Goal: Task Accomplishment & Management: Use online tool/utility

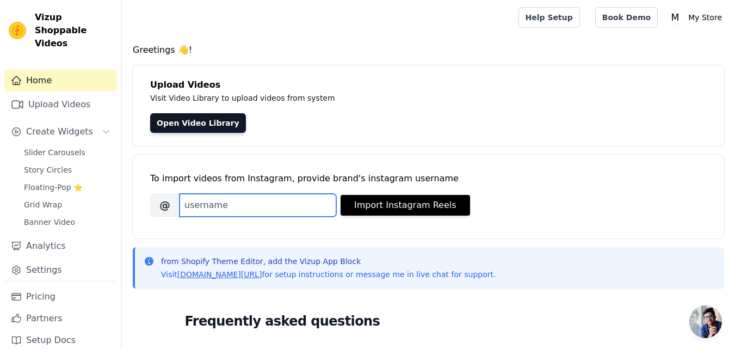
click at [213, 206] on input "Brand's Instagram Username" at bounding box center [258, 205] width 157 height 23
paste input "ecomsparkagency"
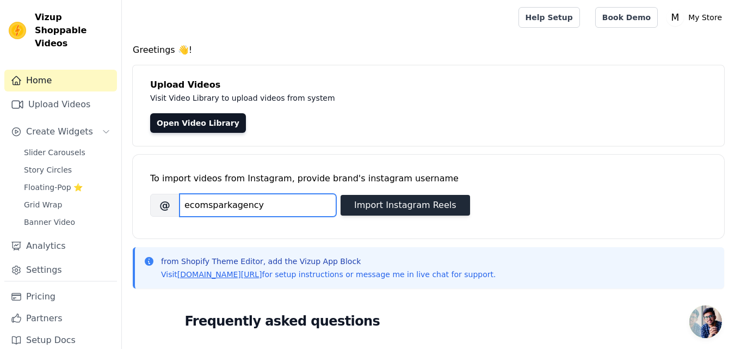
type input "ecomsparkagency"
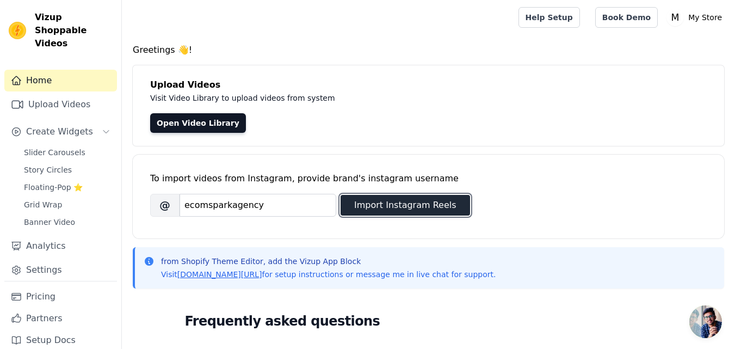
click at [366, 206] on button "Import Instagram Reels" at bounding box center [406, 205] width 130 height 21
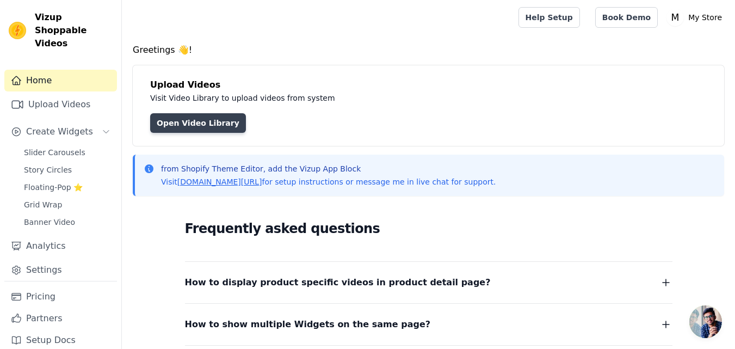
click at [190, 122] on link "Open Video Library" at bounding box center [198, 123] width 96 height 20
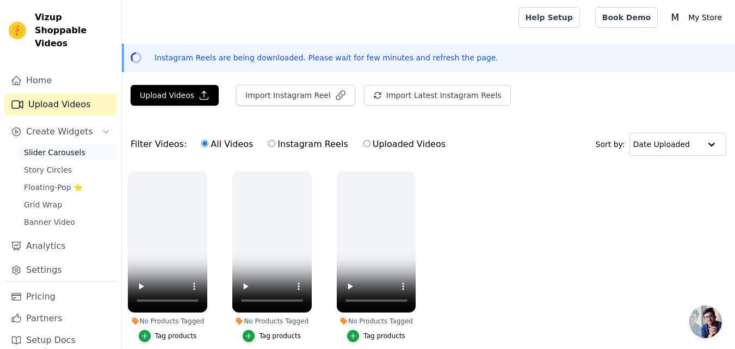
click at [54, 147] on span "Slider Carousels" at bounding box center [54, 152] width 61 height 11
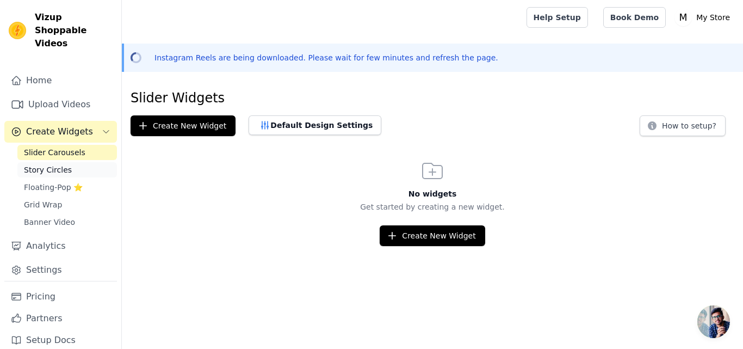
click at [58, 164] on span "Story Circles" at bounding box center [48, 169] width 48 height 11
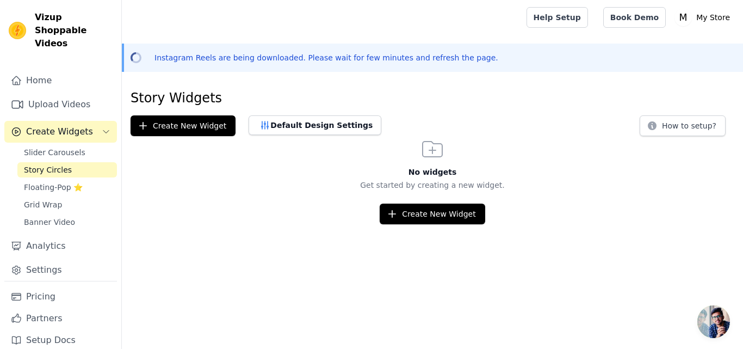
click at [58, 125] on span "Create Widgets" at bounding box center [59, 131] width 67 height 13
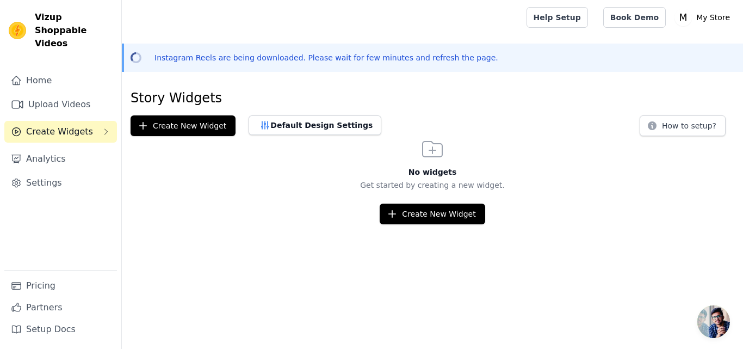
click at [58, 125] on span "Create Widgets" at bounding box center [59, 131] width 67 height 13
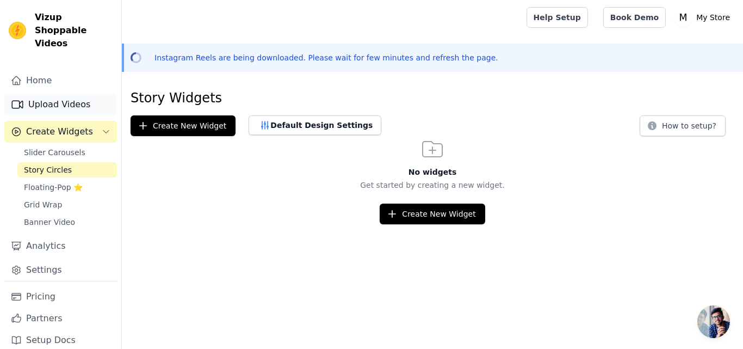
click at [57, 97] on link "Upload Videos" at bounding box center [60, 105] width 113 height 22
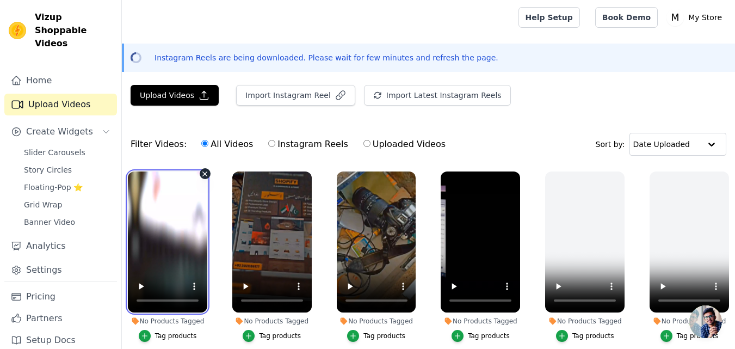
click at [181, 207] on video at bounding box center [167, 241] width 79 height 141
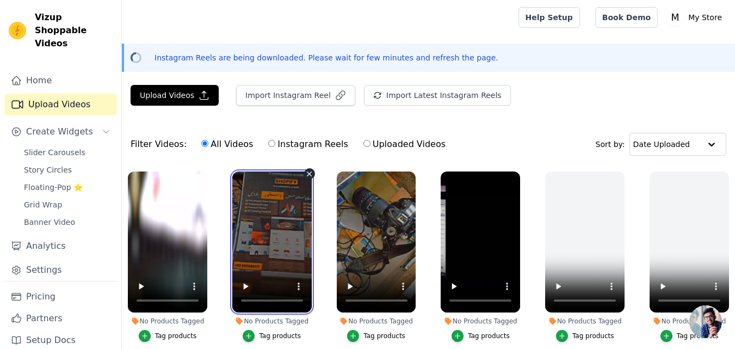
click at [265, 207] on video at bounding box center [271, 241] width 79 height 141
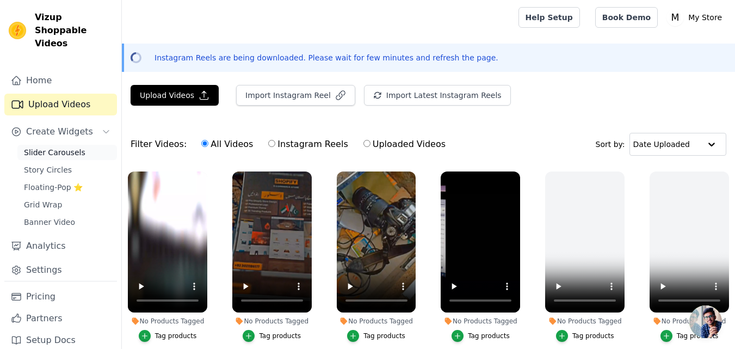
click at [77, 145] on link "Slider Carousels" at bounding box center [67, 152] width 100 height 15
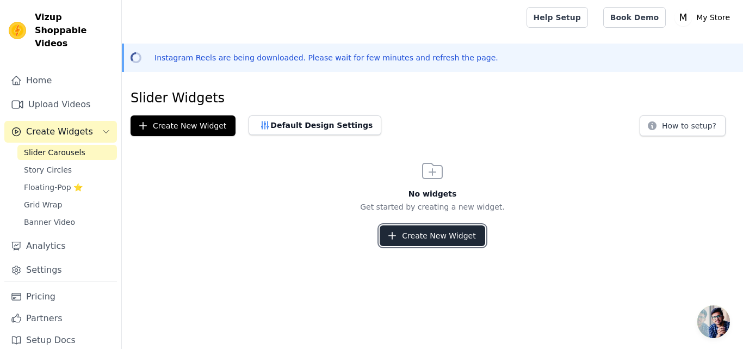
click at [429, 235] on button "Create New Widget" at bounding box center [432, 235] width 105 height 21
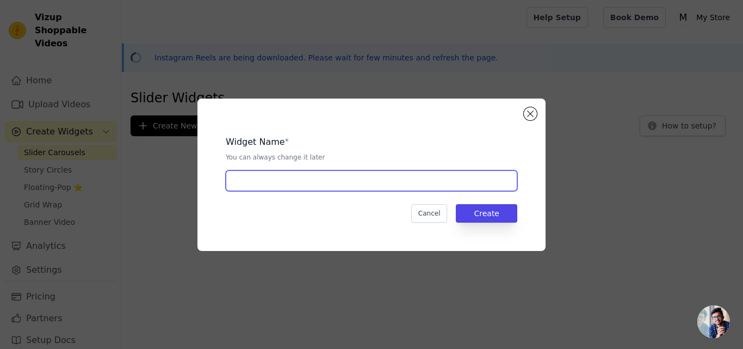
click at [299, 181] on input "text" at bounding box center [372, 180] width 292 height 21
type input "Slide"
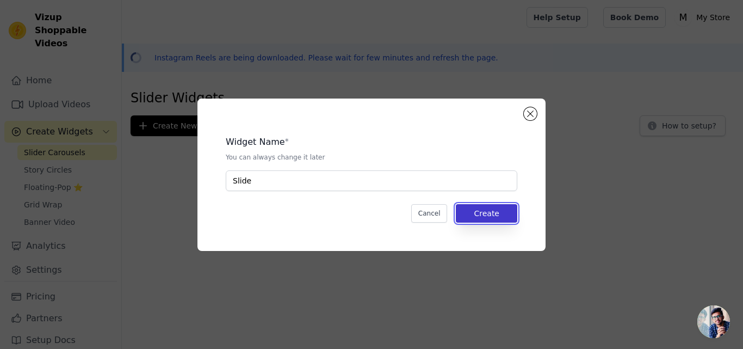
click at [506, 214] on button "Create" at bounding box center [486, 213] width 61 height 19
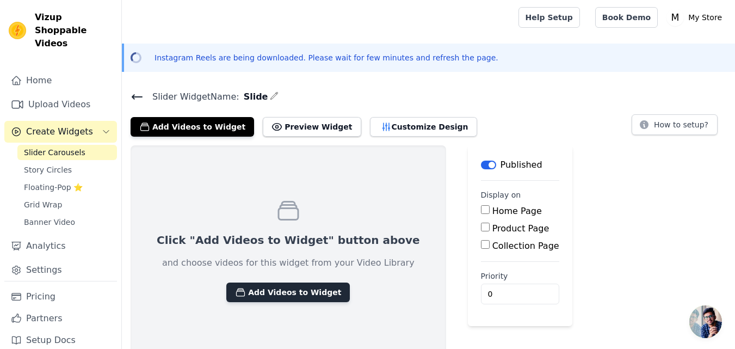
click at [285, 287] on button "Add Videos to Widget" at bounding box center [288, 292] width 124 height 20
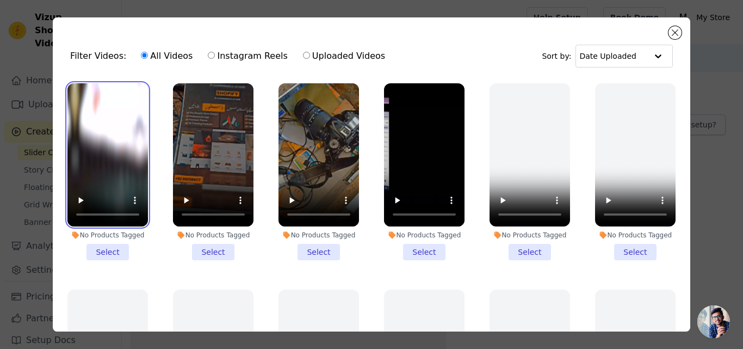
click at [104, 118] on video at bounding box center [107, 154] width 81 height 143
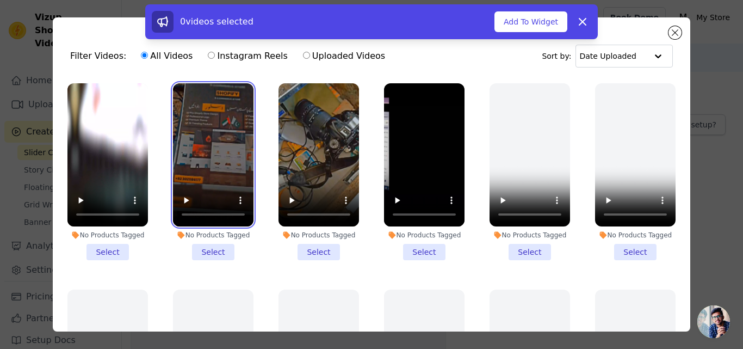
click at [217, 132] on video at bounding box center [213, 154] width 81 height 143
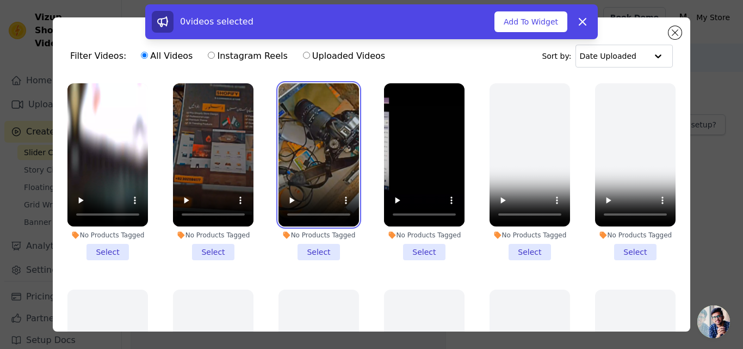
click at [291, 133] on video at bounding box center [319, 154] width 81 height 143
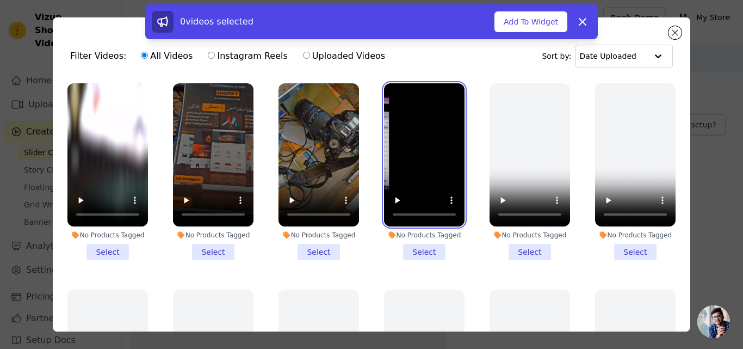
click at [413, 127] on video at bounding box center [424, 154] width 81 height 143
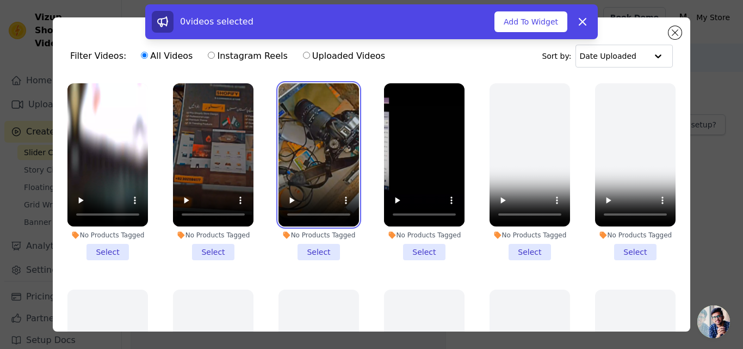
click at [296, 124] on video at bounding box center [319, 154] width 81 height 143
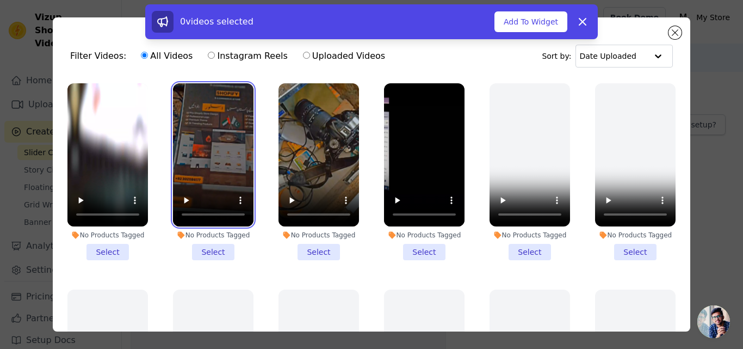
click at [222, 126] on video at bounding box center [213, 154] width 81 height 143
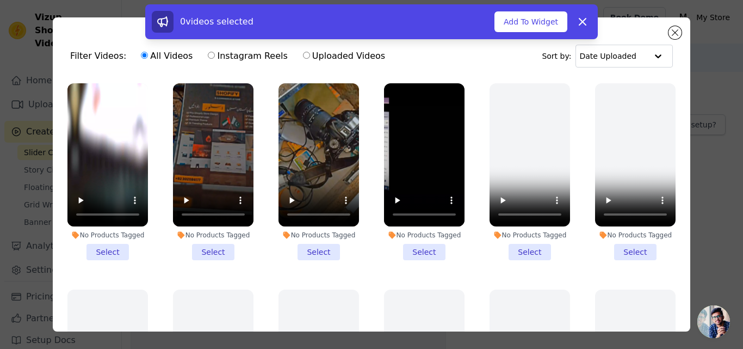
click at [102, 251] on li "No Products Tagged Select" at bounding box center [107, 171] width 81 height 177
click at [0, 0] on input "No Products Tagged Select" at bounding box center [0, 0] width 0 height 0
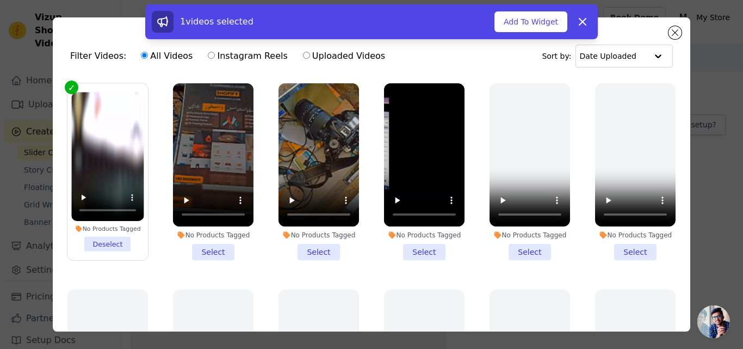
click at [216, 241] on li "No Products Tagged Select" at bounding box center [213, 171] width 81 height 177
click at [0, 0] on input "No Products Tagged Select" at bounding box center [0, 0] width 0 height 0
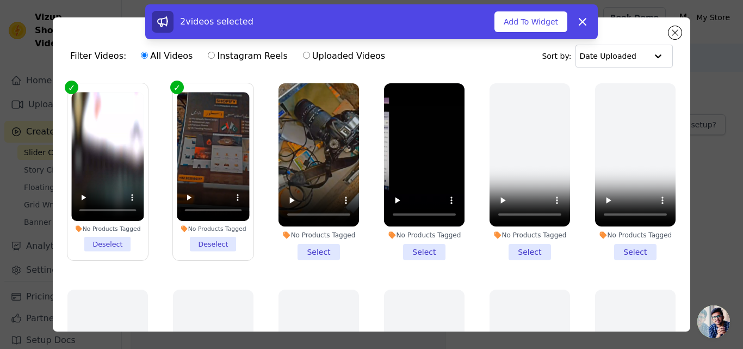
click at [325, 246] on li "No Products Tagged Select" at bounding box center [319, 171] width 81 height 177
click at [0, 0] on input "No Products Tagged Select" at bounding box center [0, 0] width 0 height 0
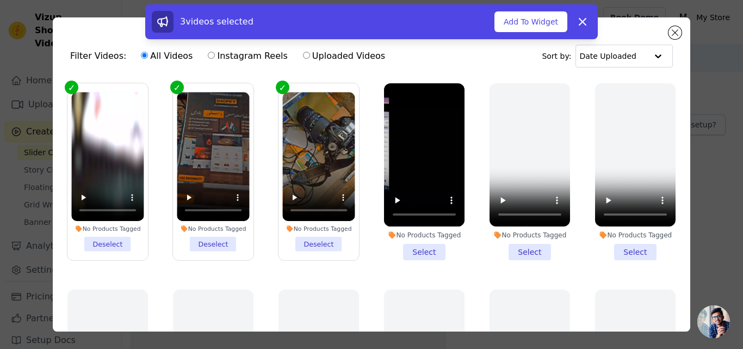
click at [417, 242] on li "No Products Tagged Select" at bounding box center [424, 171] width 81 height 177
click at [0, 0] on input "No Products Tagged Select" at bounding box center [0, 0] width 0 height 0
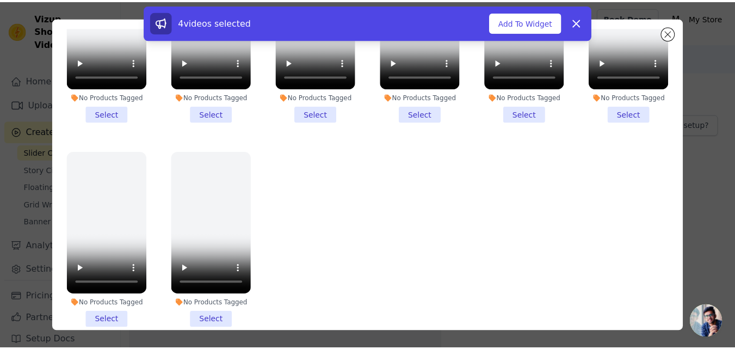
scroll to position [95, 0]
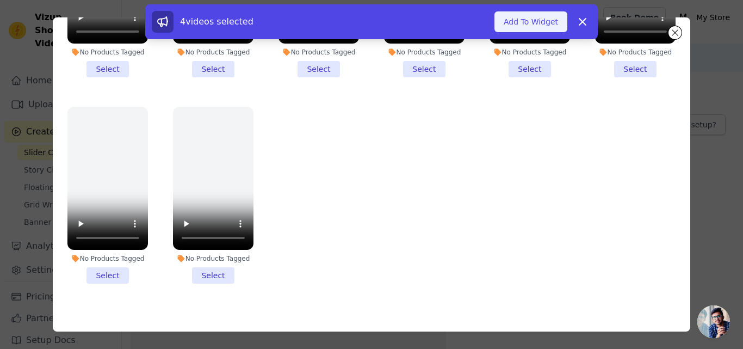
click at [540, 25] on button "Add To Widget" at bounding box center [531, 21] width 73 height 21
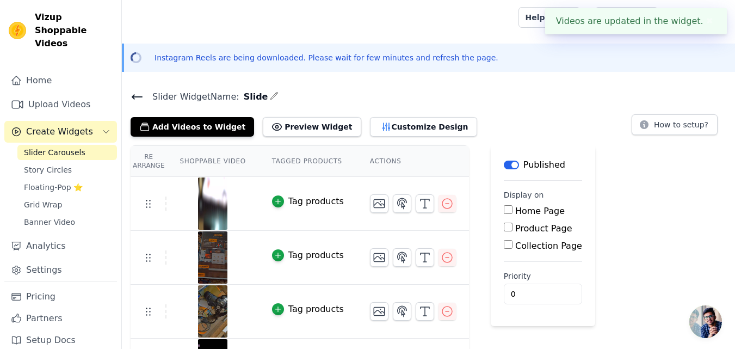
click at [504, 211] on input "Home Page" at bounding box center [508, 209] width 9 height 9
checkbox input "true"
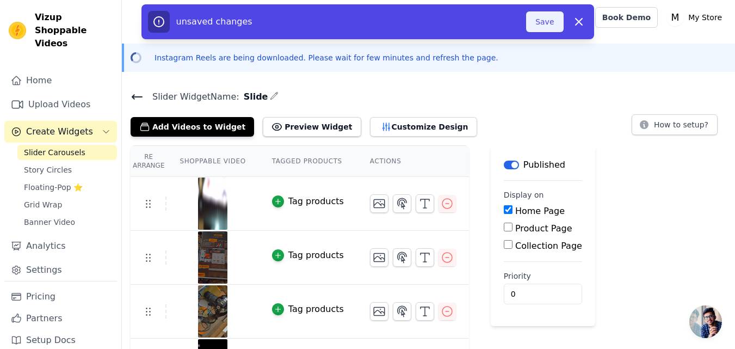
click at [552, 23] on button "Save" at bounding box center [544, 21] width 37 height 21
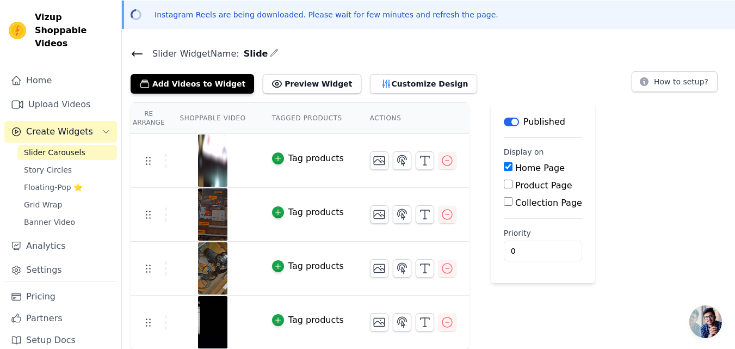
scroll to position [0, 0]
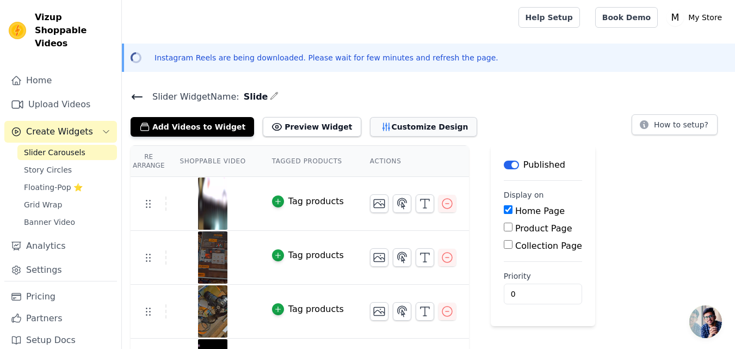
click at [398, 125] on button "Customize Design" at bounding box center [423, 127] width 107 height 20
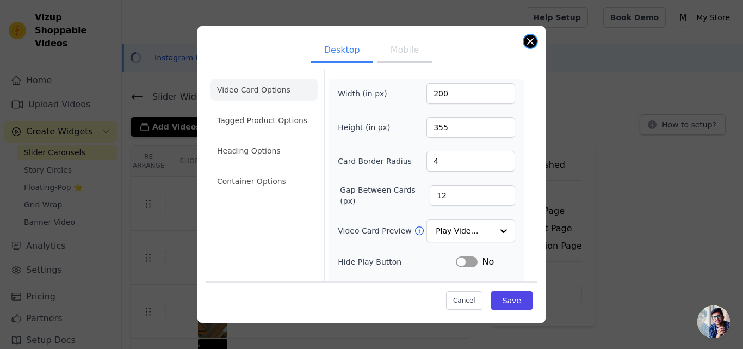
click at [532, 42] on button "Close modal" at bounding box center [530, 41] width 13 height 13
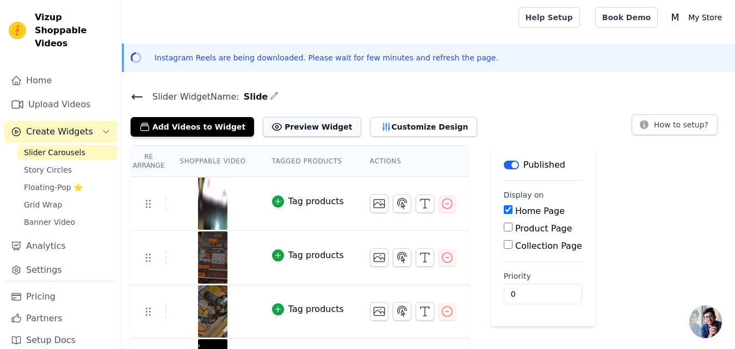
click at [293, 127] on button "Preview Widget" at bounding box center [312, 127] width 98 height 20
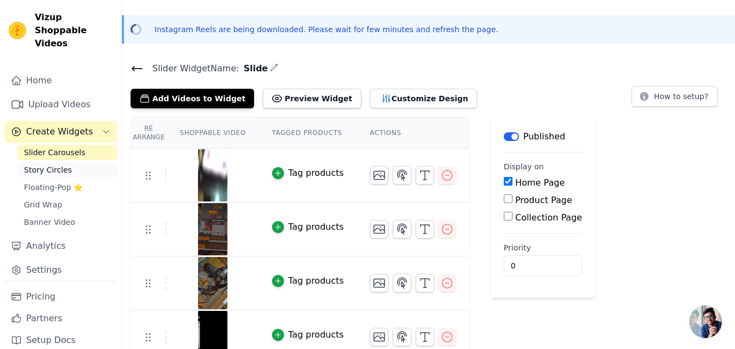
scroll to position [43, 0]
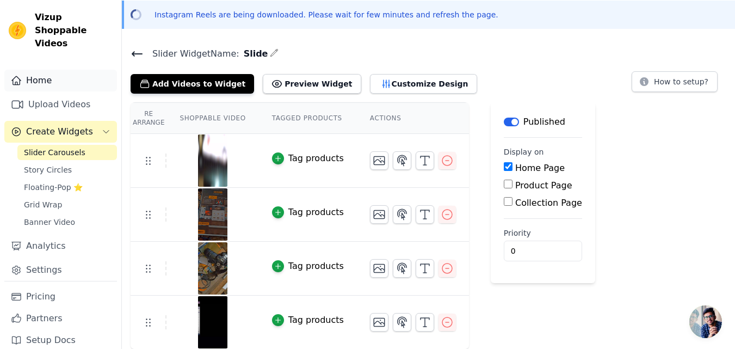
click at [46, 70] on link "Home" at bounding box center [60, 81] width 113 height 22
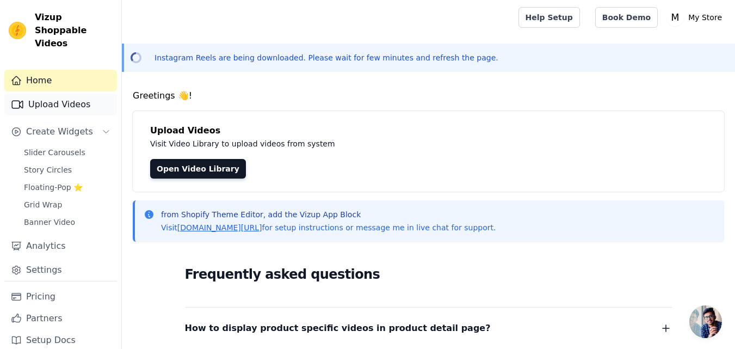
click at [64, 94] on link "Upload Videos" at bounding box center [60, 105] width 113 height 22
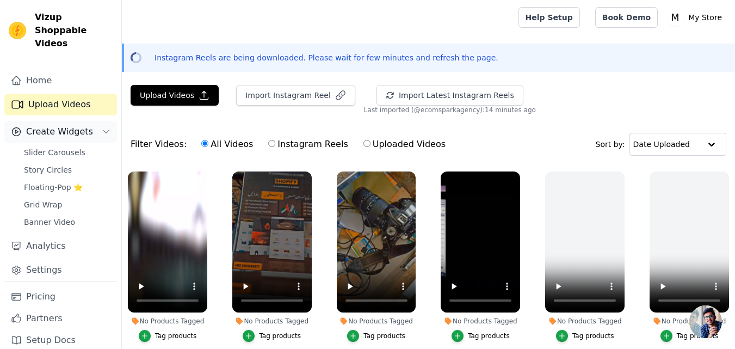
click at [54, 125] on span "Create Widgets" at bounding box center [59, 131] width 67 height 13
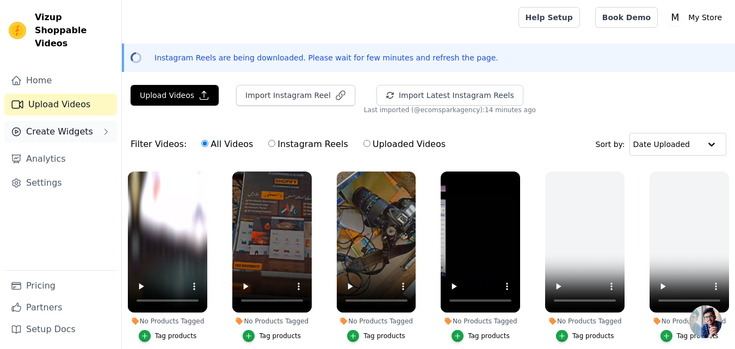
click at [85, 121] on button "Create Widgets" at bounding box center [60, 132] width 113 height 22
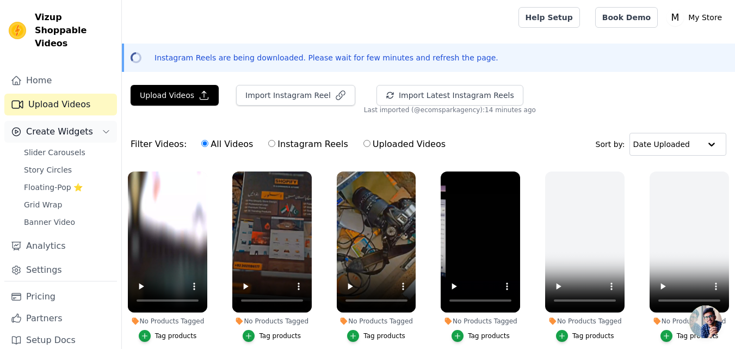
click at [85, 121] on button "Create Widgets" at bounding box center [60, 132] width 113 height 22
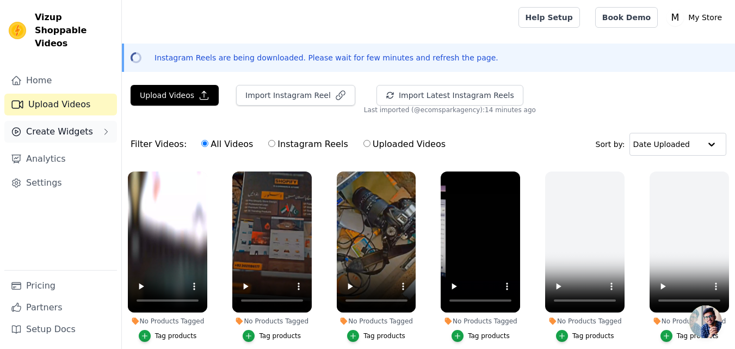
click at [85, 121] on button "Create Widgets" at bounding box center [60, 132] width 113 height 22
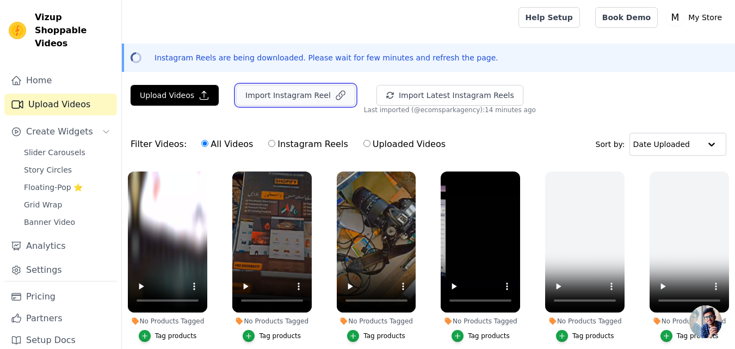
click at [284, 100] on button "Import Instagram Reel" at bounding box center [295, 95] width 119 height 21
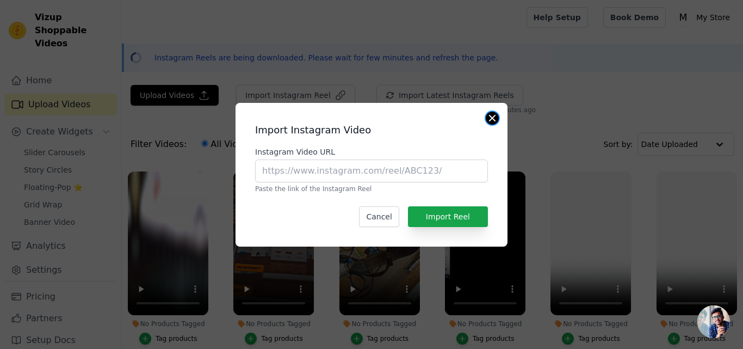
click at [491, 118] on button "Close modal" at bounding box center [492, 118] width 13 height 13
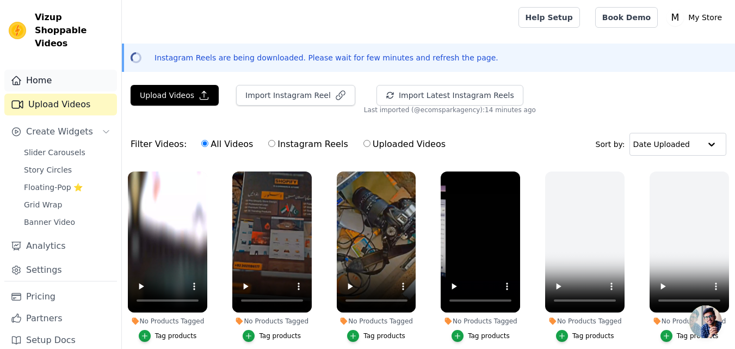
click at [62, 70] on link "Home" at bounding box center [60, 81] width 113 height 22
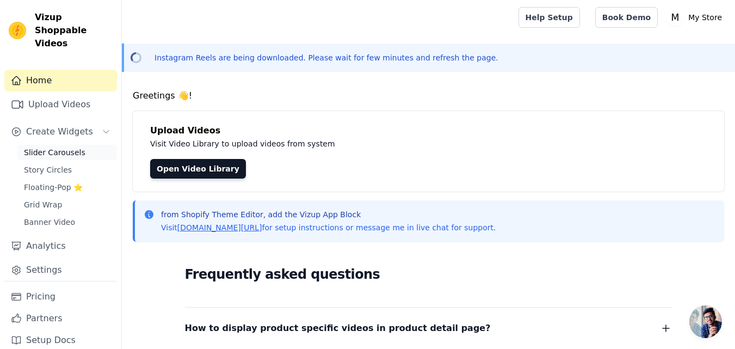
click at [48, 147] on span "Slider Carousels" at bounding box center [54, 152] width 61 height 11
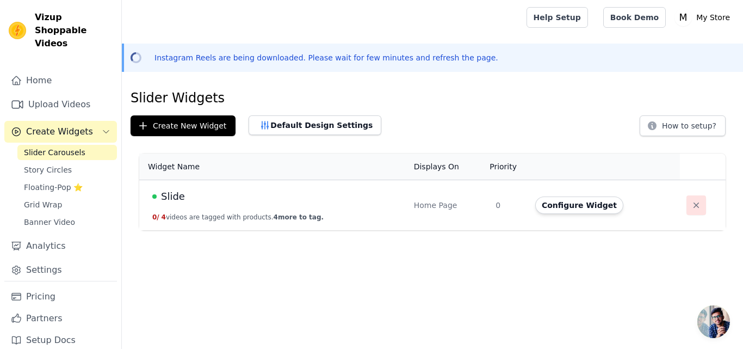
click at [696, 202] on icon "button" at bounding box center [696, 205] width 11 height 11
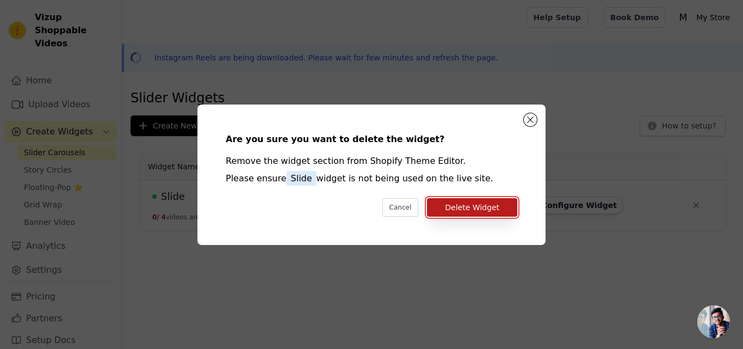
click at [493, 204] on button "Delete Widget" at bounding box center [472, 207] width 90 height 19
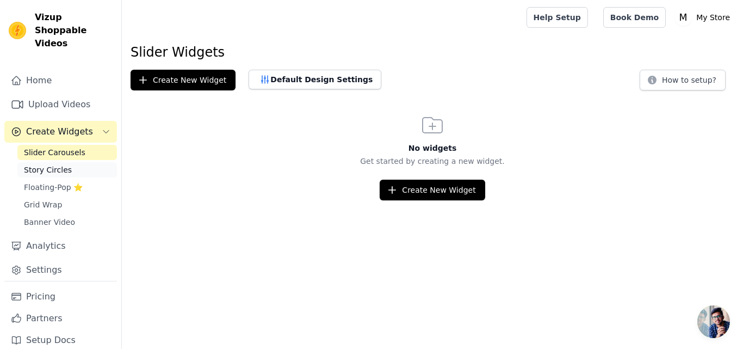
click at [67, 162] on link "Story Circles" at bounding box center [67, 169] width 100 height 15
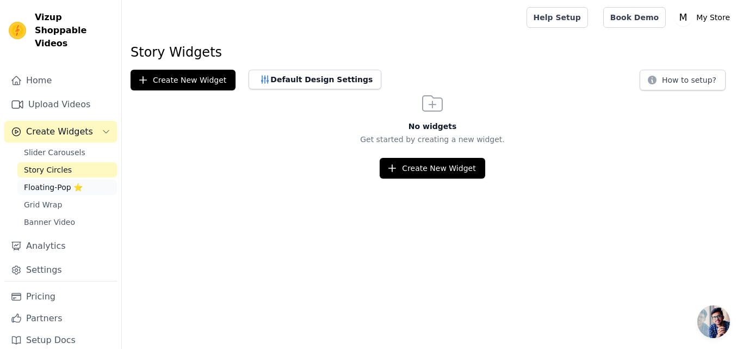
click at [52, 182] on span "Floating-Pop ⭐" at bounding box center [53, 187] width 59 height 11
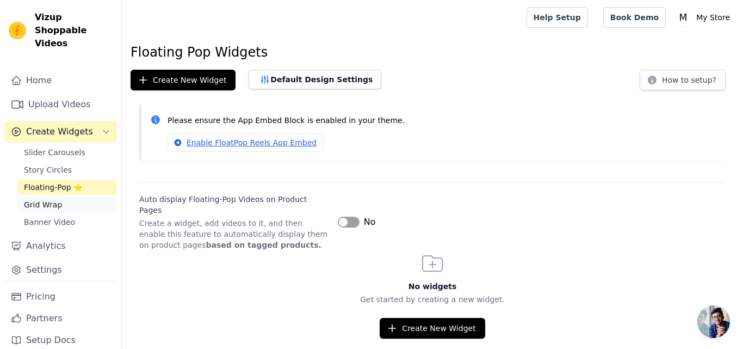
click at [47, 199] on span "Grid Wrap" at bounding box center [43, 204] width 38 height 11
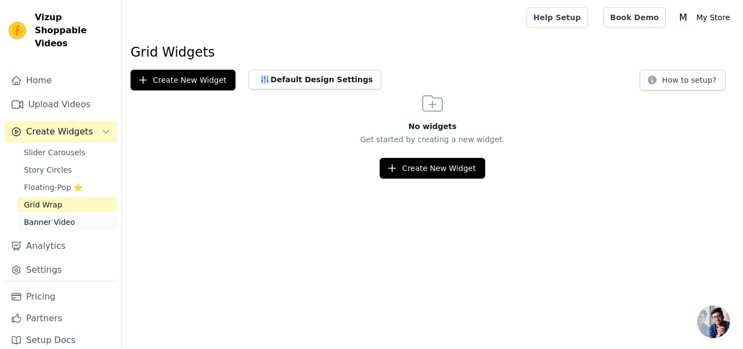
click at [50, 217] on span "Banner Video" at bounding box center [49, 222] width 51 height 11
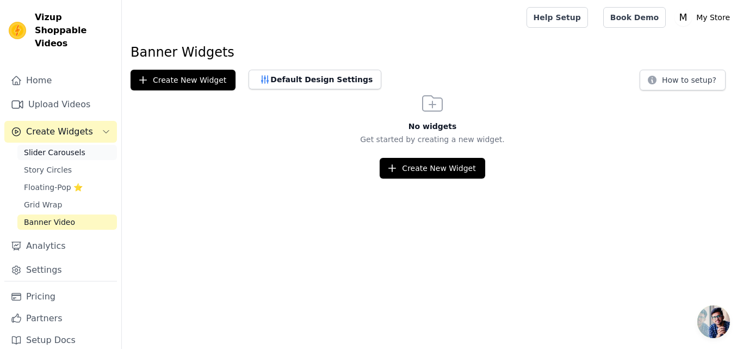
click at [49, 147] on span "Slider Carousels" at bounding box center [54, 152] width 61 height 11
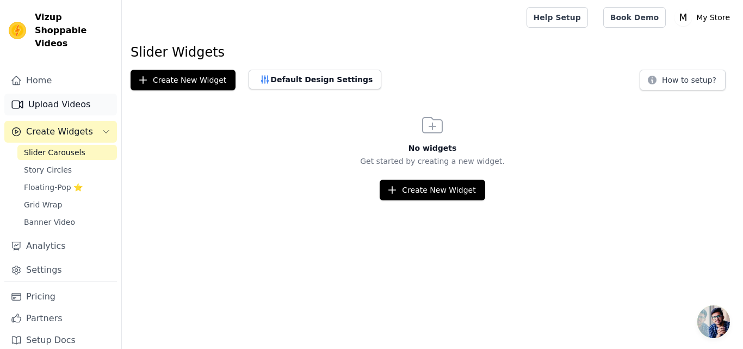
click at [56, 94] on link "Upload Videos" at bounding box center [60, 105] width 113 height 22
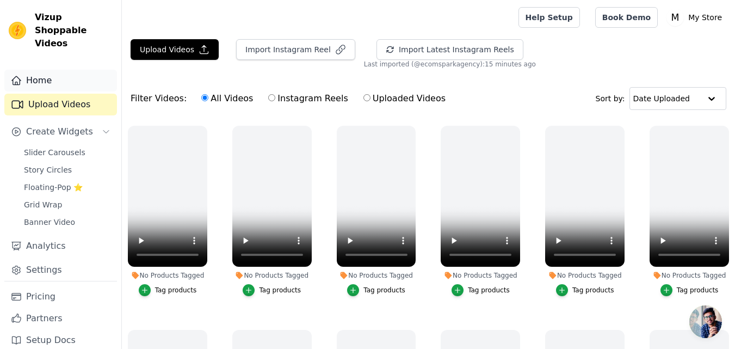
click at [48, 70] on link "Home" at bounding box center [60, 81] width 113 height 22
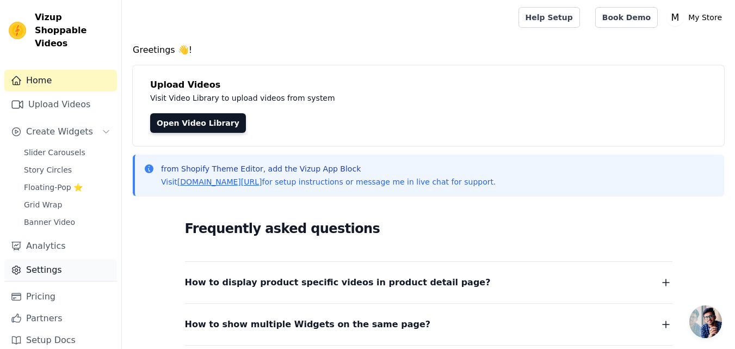
click at [50, 264] on link "Settings" at bounding box center [60, 270] width 113 height 22
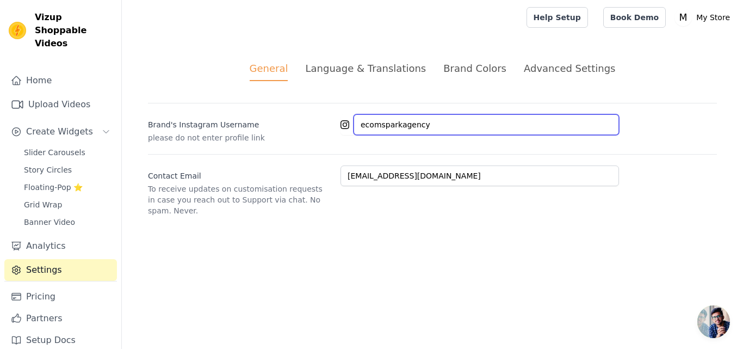
click at [411, 127] on input "ecomsparkagency" at bounding box center [487, 124] width 266 height 21
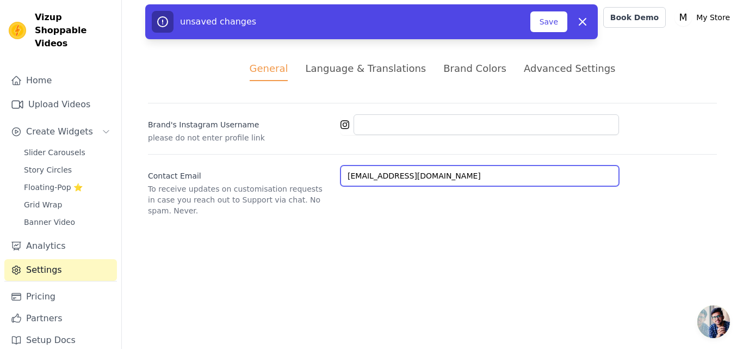
drag, startPoint x: 393, startPoint y: 177, endPoint x: 342, endPoint y: 181, distance: 51.8
click at [342, 181] on input "karachipansar@hotmail.com" at bounding box center [480, 175] width 279 height 21
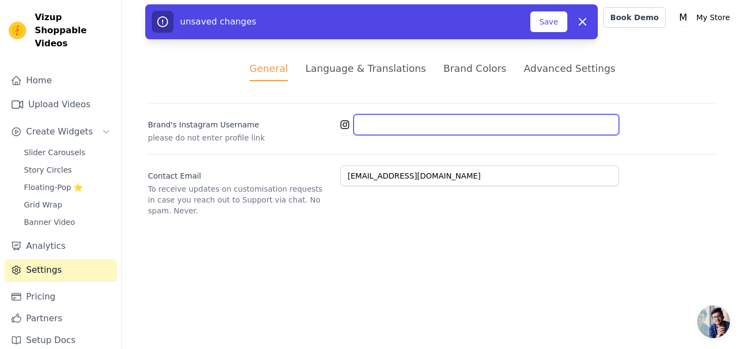
click at [389, 124] on input "Brand's Instagram Username" at bounding box center [487, 124] width 266 height 21
paste input "karachipansar"
type input "karachipansar"
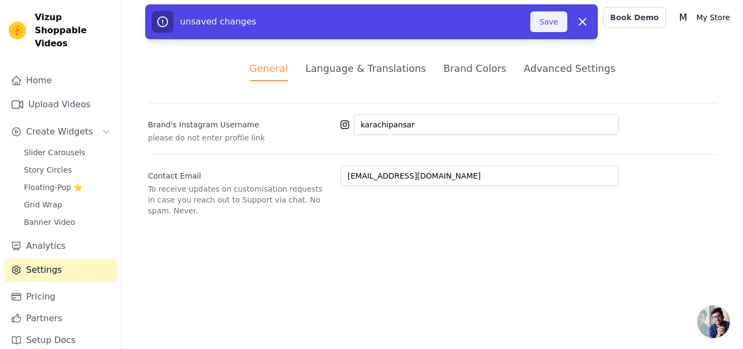
click at [558, 24] on button "Save" at bounding box center [549, 21] width 37 height 21
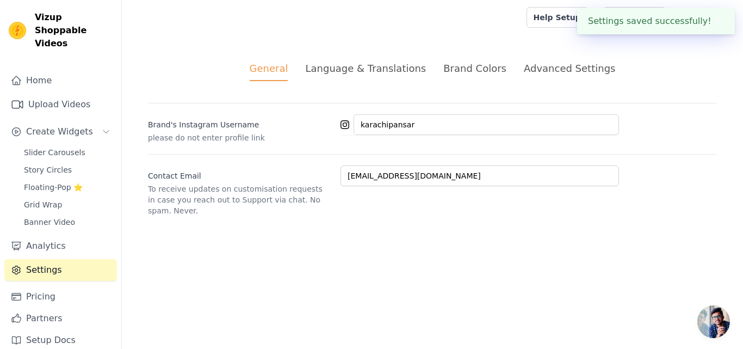
click at [346, 127] on icon at bounding box center [345, 124] width 9 height 9
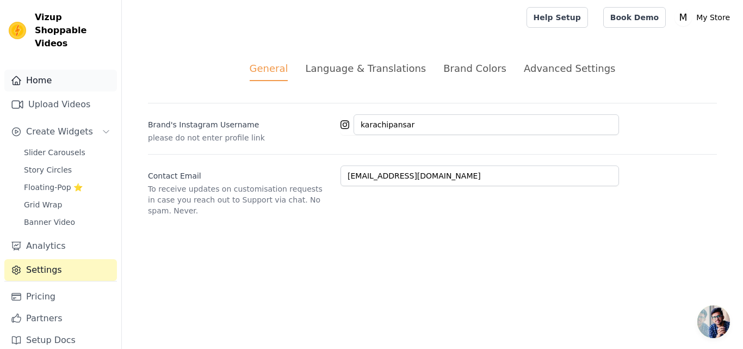
click at [51, 70] on link "Home" at bounding box center [60, 81] width 113 height 22
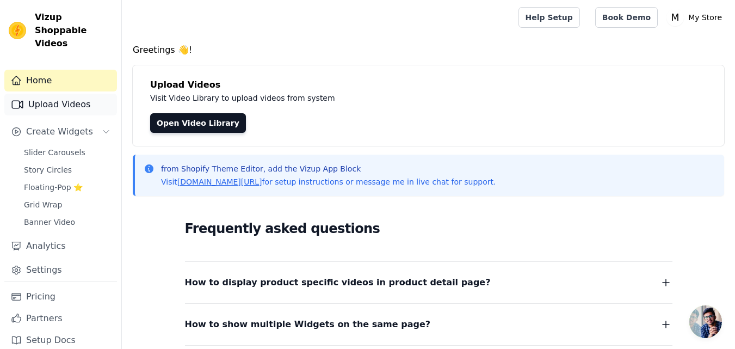
click at [34, 94] on link "Upload Videos" at bounding box center [60, 105] width 113 height 22
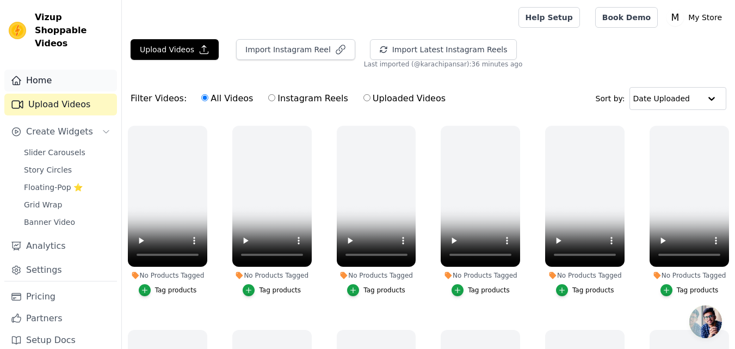
click at [60, 70] on link "Home" at bounding box center [60, 81] width 113 height 22
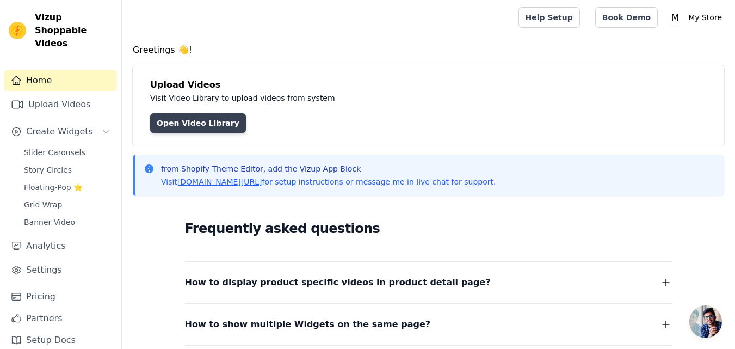
click at [193, 120] on link "Open Video Library" at bounding box center [198, 123] width 96 height 20
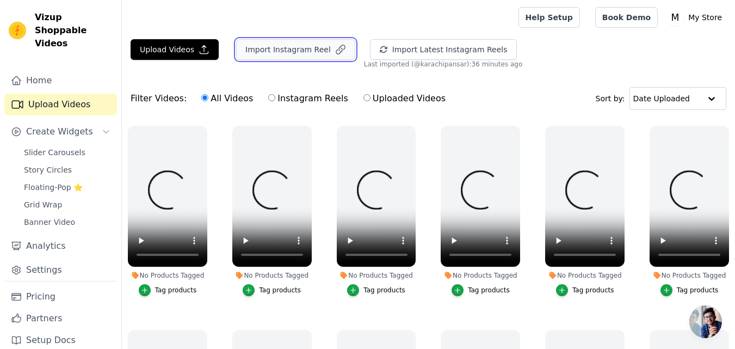
click at [288, 45] on button "Import Instagram Reel" at bounding box center [295, 49] width 119 height 21
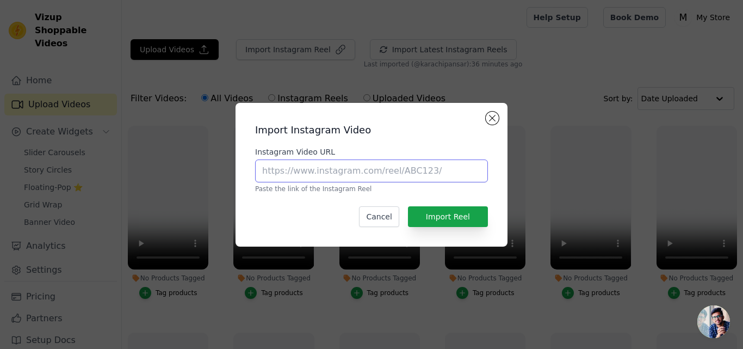
click at [357, 171] on input "Instagram Video URL" at bounding box center [371, 170] width 233 height 23
click at [488, 119] on button "Close modal" at bounding box center [492, 118] width 13 height 13
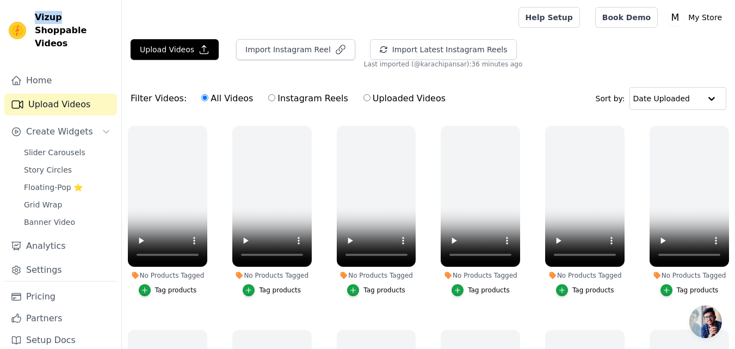
drag, startPoint x: 58, startPoint y: 19, endPoint x: 37, endPoint y: 19, distance: 20.7
click at [37, 19] on span "Vizup Shoppable Videos" at bounding box center [74, 30] width 78 height 39
copy span "Vizup"
click at [39, 261] on link "Settings" at bounding box center [60, 270] width 113 height 22
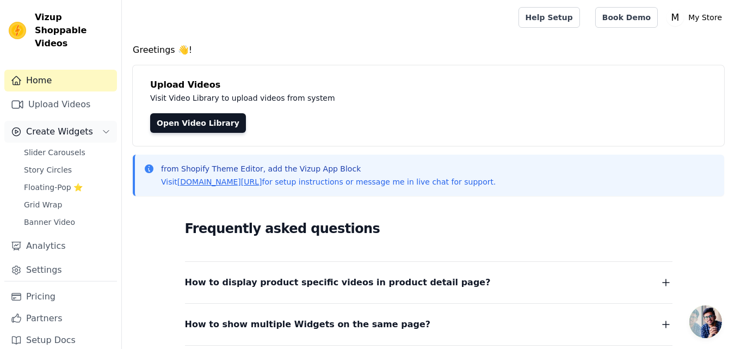
click at [101, 121] on button "Create Widgets" at bounding box center [60, 132] width 113 height 22
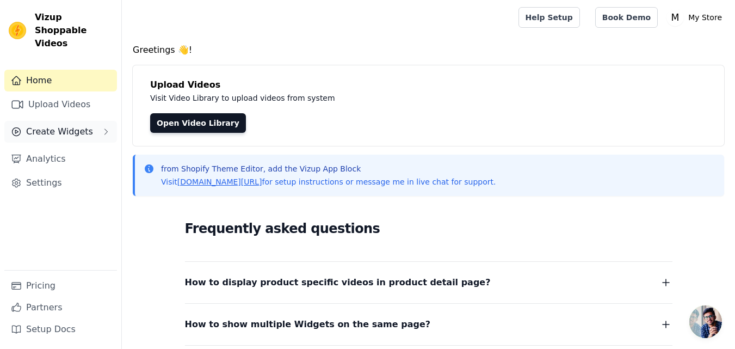
click at [70, 125] on span "Create Widgets" at bounding box center [59, 131] width 67 height 13
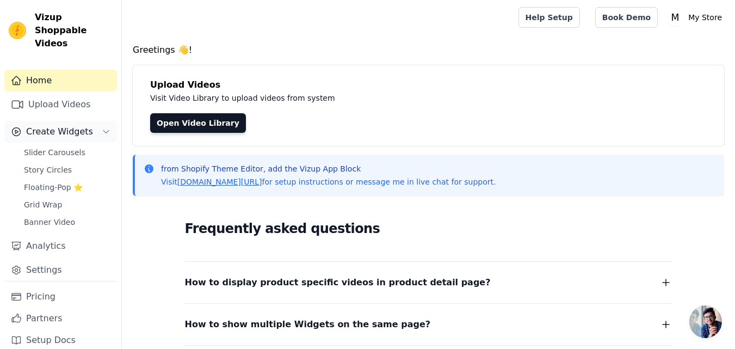
click at [70, 125] on span "Create Widgets" at bounding box center [59, 131] width 67 height 13
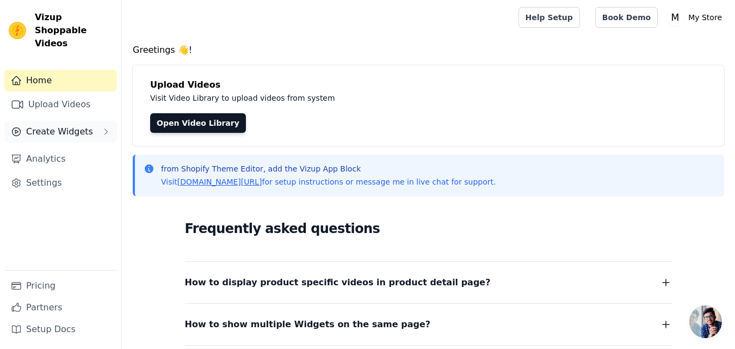
click at [76, 121] on button "Create Widgets" at bounding box center [60, 132] width 113 height 22
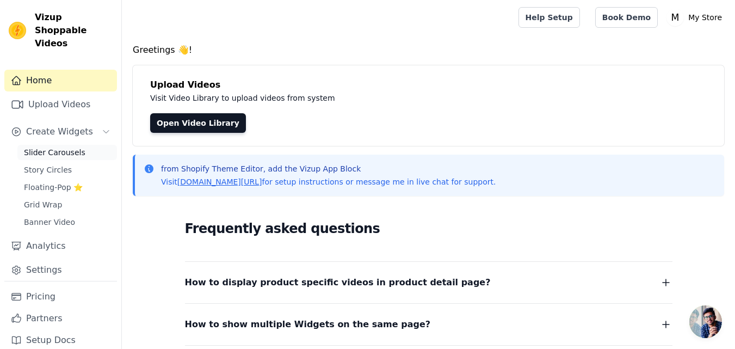
click at [48, 147] on span "Slider Carousels" at bounding box center [54, 152] width 61 height 11
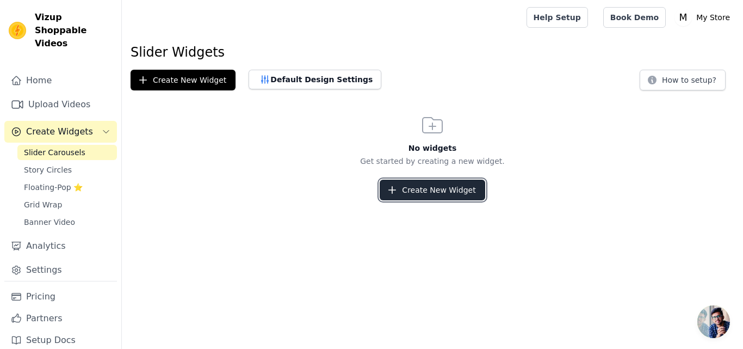
click at [423, 186] on button "Create New Widget" at bounding box center [432, 190] width 105 height 21
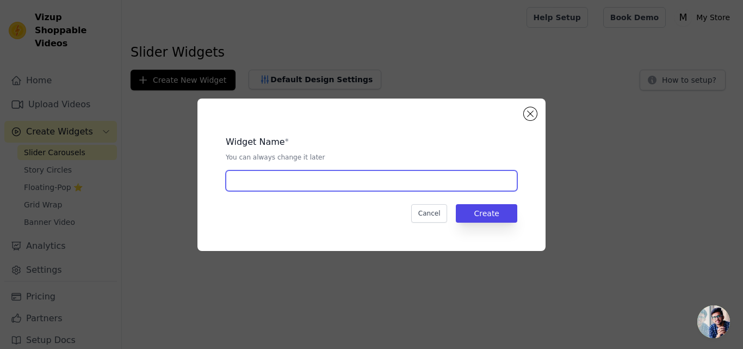
click at [347, 184] on input "text" at bounding box center [372, 180] width 292 height 21
type input "Slide"
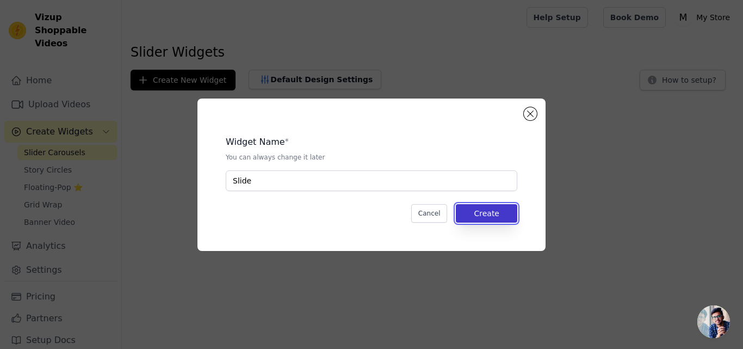
click at [504, 219] on button "Create" at bounding box center [486, 213] width 61 height 19
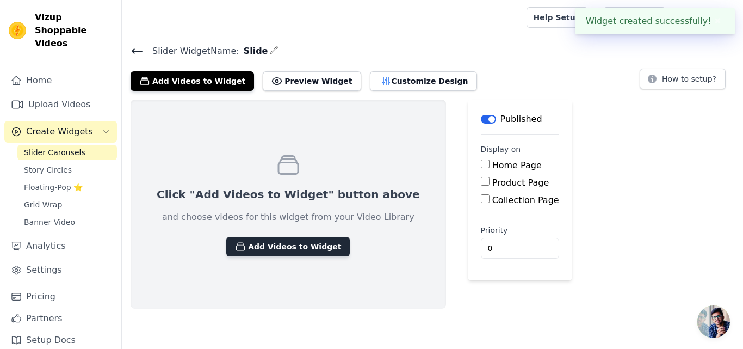
click at [296, 250] on button "Add Videos to Widget" at bounding box center [288, 247] width 124 height 20
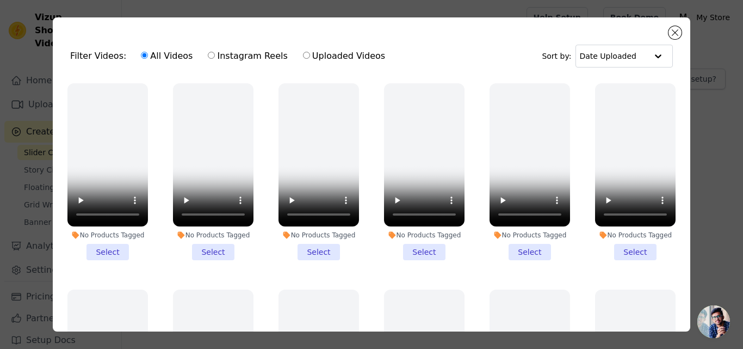
click at [208, 57] on label "Instagram Reels" at bounding box center [247, 56] width 81 height 14
click at [208, 57] on input "Instagram Reels" at bounding box center [211, 55] width 7 height 7
radio input "true"
click at [161, 57] on label "All Videos" at bounding box center [166, 56] width 53 height 14
click at [148, 57] on input "All Videos" at bounding box center [144, 55] width 7 height 7
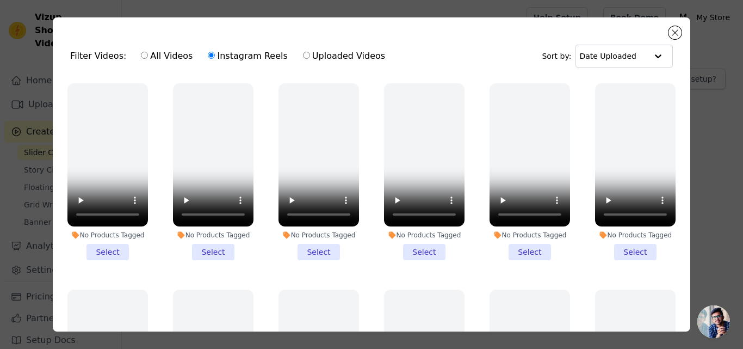
radio input "true"
click at [624, 58] on input "text" at bounding box center [613, 56] width 67 height 22
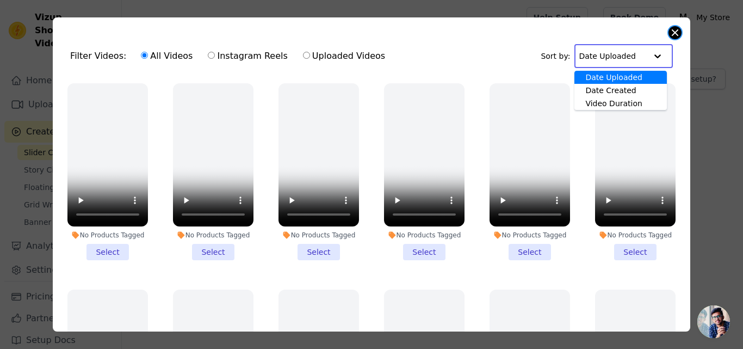
click at [673, 31] on button "Close modal" at bounding box center [675, 32] width 13 height 13
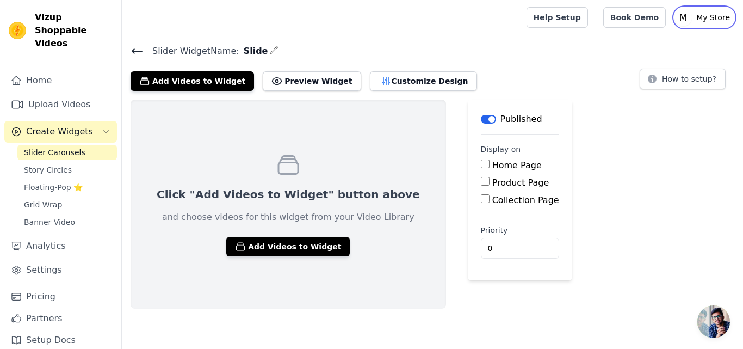
click at [723, 13] on p "My Store" at bounding box center [713, 18] width 42 height 20
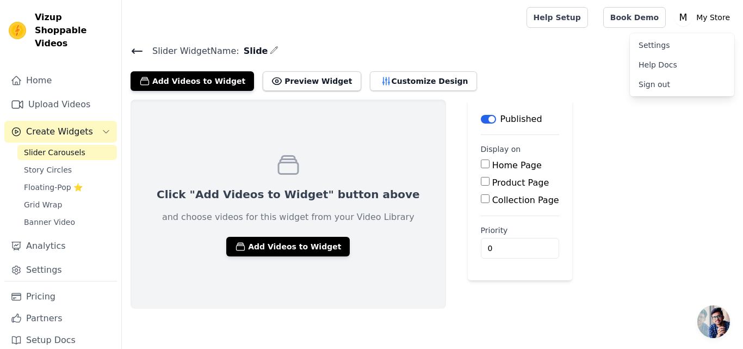
click at [662, 89] on link "Sign out" at bounding box center [682, 85] width 104 height 20
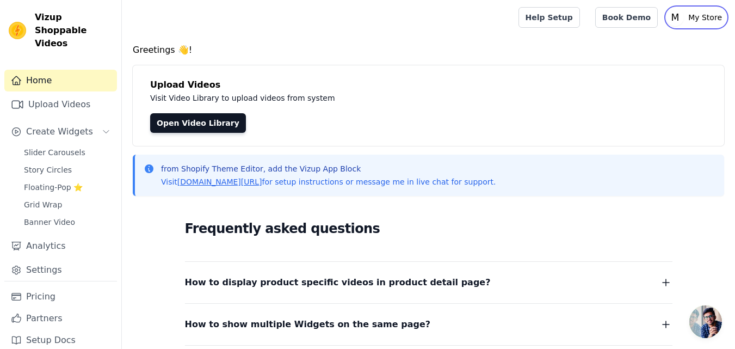
click at [684, 13] on icon "M" at bounding box center [675, 17] width 17 height 17
click at [654, 44] on link "Settings" at bounding box center [674, 45] width 104 height 20
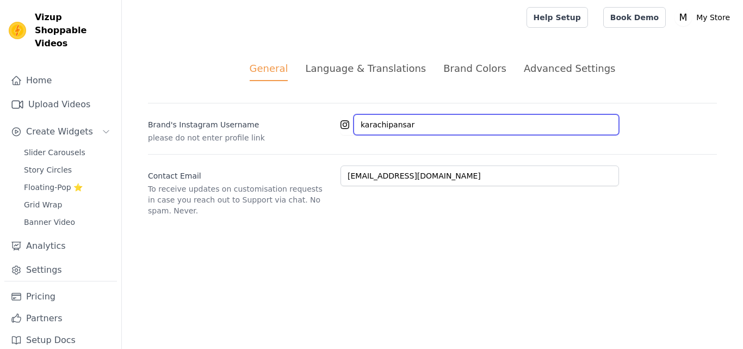
click at [385, 120] on input "karachipansar" at bounding box center [487, 124] width 266 height 21
paste input "Vizup"
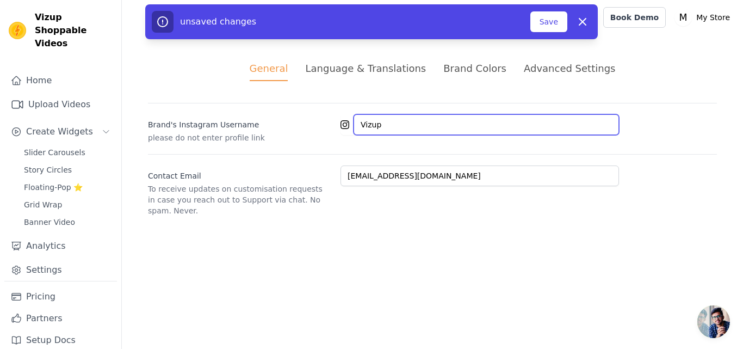
type input "karachipansar"
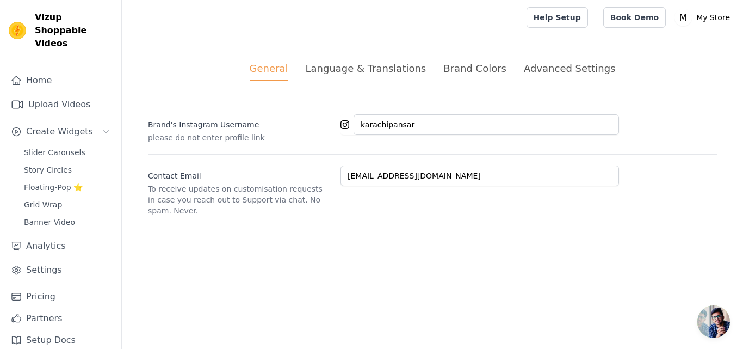
click at [438, 106] on div "Brand's Instagram Username please do not enter profile link karachipansar" at bounding box center [432, 123] width 569 height 40
click at [347, 127] on icon at bounding box center [345, 124] width 9 height 9
click at [385, 68] on div "Language & Translations" at bounding box center [365, 68] width 121 height 15
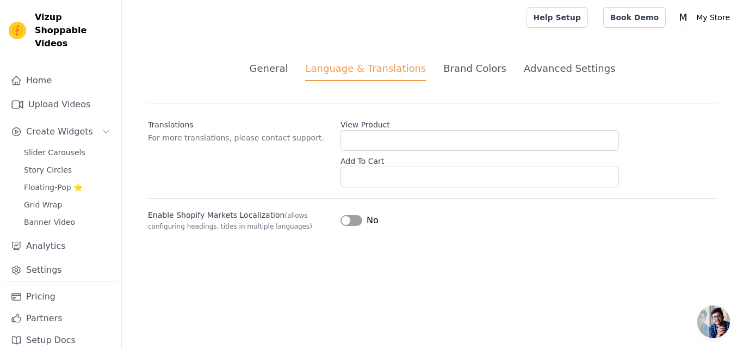
click at [462, 67] on div "Brand Colors" at bounding box center [475, 68] width 63 height 15
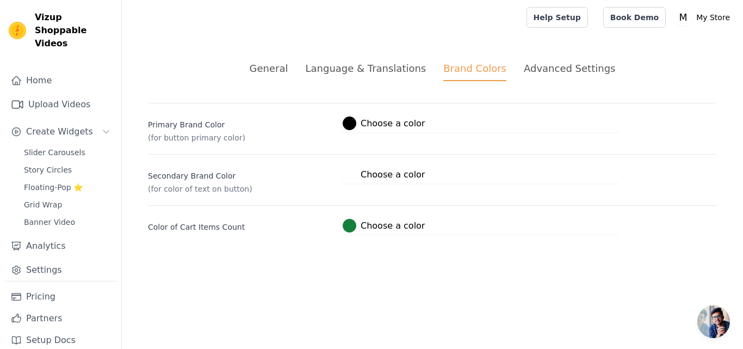
click at [544, 65] on div "Advanced Settings" at bounding box center [569, 68] width 91 height 15
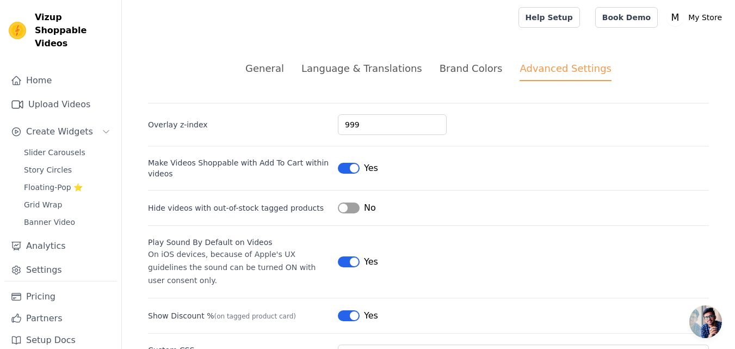
click at [454, 67] on div "Brand Colors" at bounding box center [471, 68] width 63 height 15
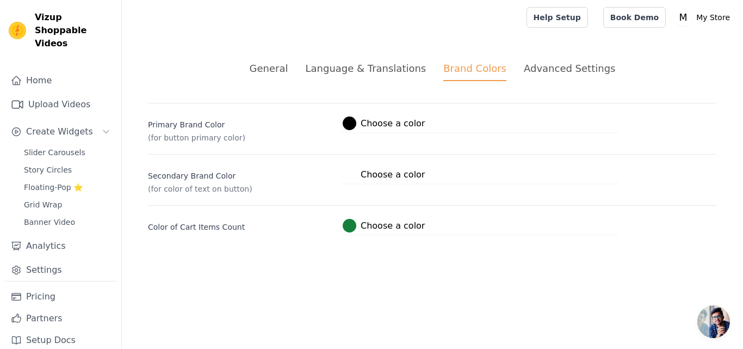
click at [405, 69] on div "Language & Translations" at bounding box center [365, 68] width 121 height 15
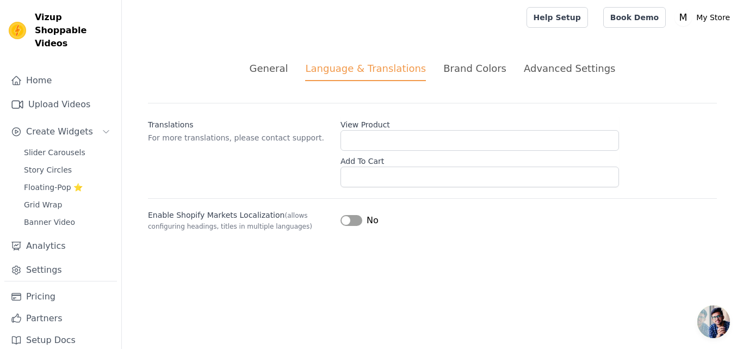
click at [282, 66] on div "General" at bounding box center [269, 68] width 39 height 15
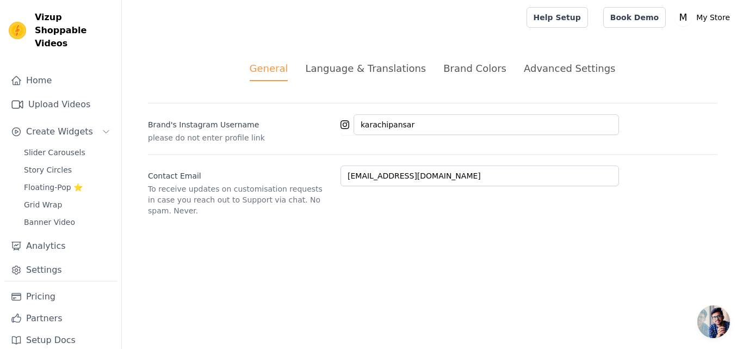
click at [348, 128] on icon at bounding box center [345, 124] width 9 height 9
click at [49, 259] on link "Settings" at bounding box center [60, 270] width 113 height 22
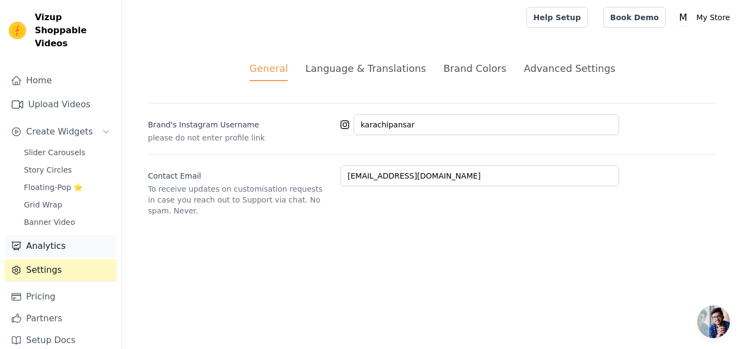
click at [56, 235] on link "Analytics" at bounding box center [60, 246] width 113 height 22
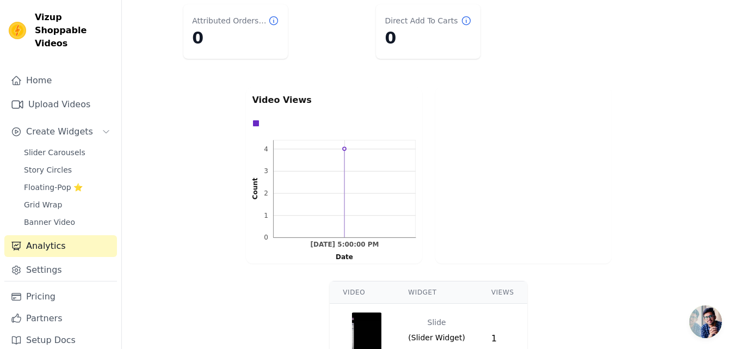
scroll to position [287, 0]
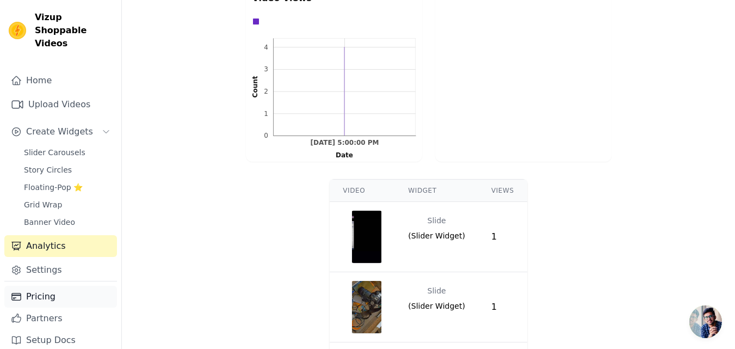
click at [50, 296] on link "Pricing" at bounding box center [60, 297] width 113 height 22
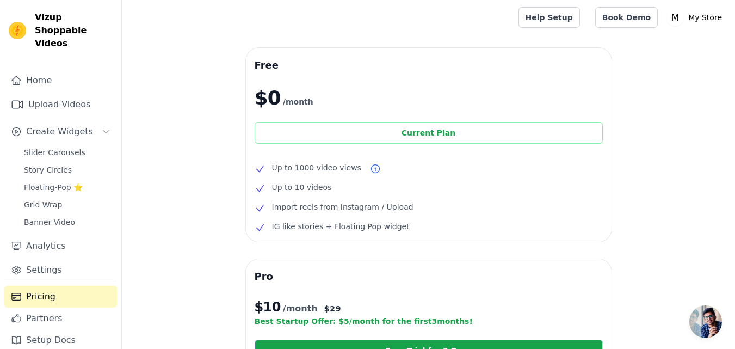
click at [441, 137] on div "Current Plan" at bounding box center [429, 133] width 348 height 22
click at [563, 13] on link "Help Setup" at bounding box center [549, 17] width 61 height 21
click at [51, 73] on link "Home" at bounding box center [60, 81] width 113 height 22
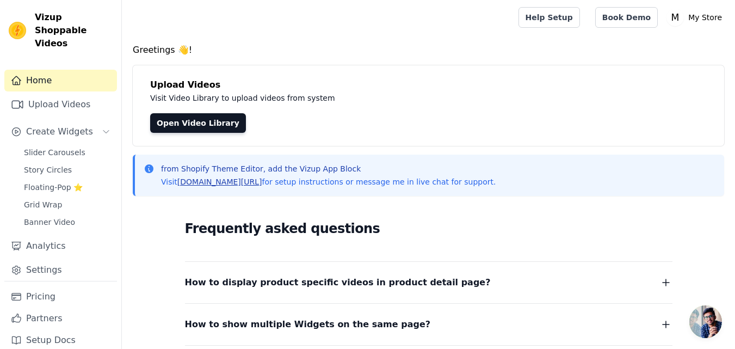
click at [238, 180] on link "vizupcommerce.com/docs" at bounding box center [219, 181] width 85 height 9
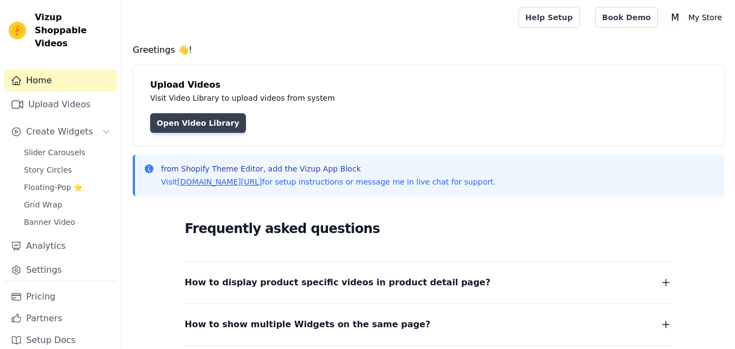
click at [190, 126] on link "Open Video Library" at bounding box center [198, 123] width 96 height 20
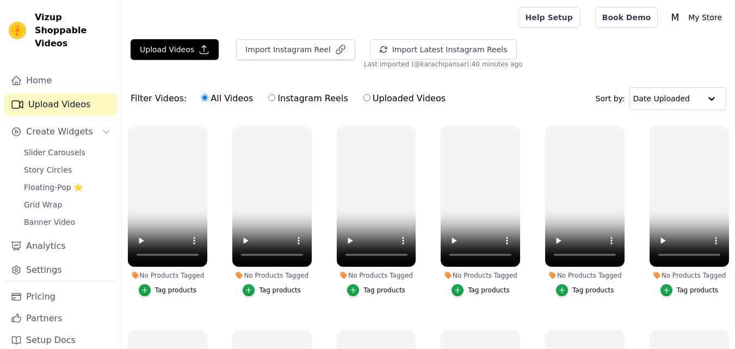
click at [206, 99] on label "All Videos" at bounding box center [227, 98] width 53 height 14
click at [206, 99] on input "All Videos" at bounding box center [204, 97] width 7 height 7
click at [206, 99] on label "All Videos" at bounding box center [227, 98] width 53 height 14
click at [206, 99] on input "All Videos" at bounding box center [204, 97] width 7 height 7
click at [206, 99] on label "All Videos" at bounding box center [227, 98] width 53 height 14
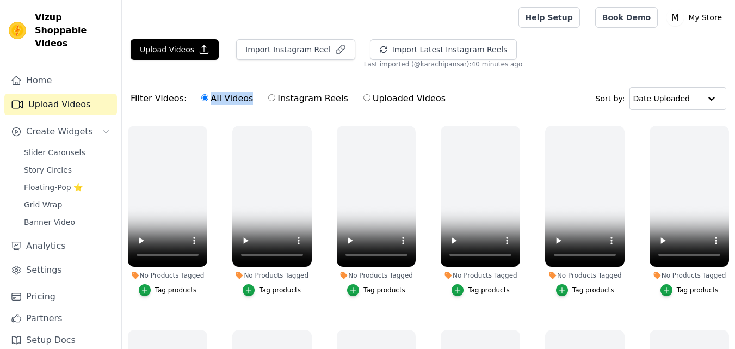
click at [206, 99] on input "All Videos" at bounding box center [204, 97] width 7 height 7
click at [206, 99] on label "All Videos" at bounding box center [227, 98] width 53 height 14
click at [206, 99] on input "All Videos" at bounding box center [204, 97] width 7 height 7
click at [206, 99] on label "All Videos" at bounding box center [227, 98] width 53 height 14
click at [206, 99] on input "All Videos" at bounding box center [204, 97] width 7 height 7
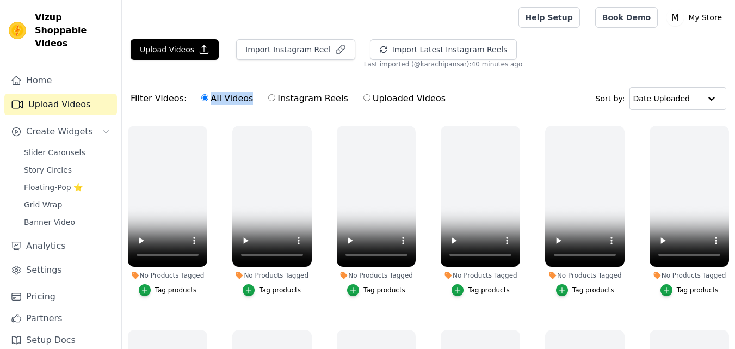
click at [206, 99] on label "All Videos" at bounding box center [227, 98] width 53 height 14
click at [206, 99] on input "All Videos" at bounding box center [204, 97] width 7 height 7
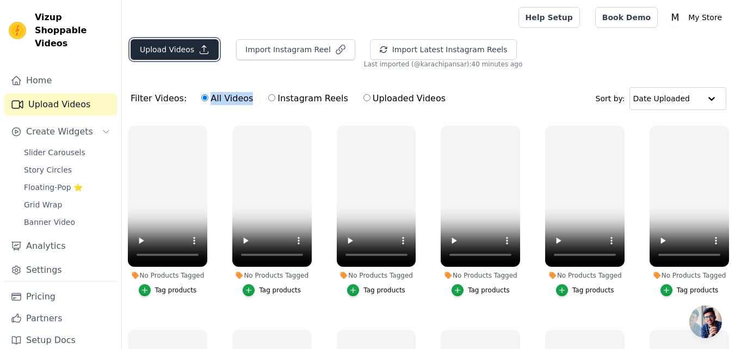
click at [180, 48] on button "Upload Videos" at bounding box center [175, 49] width 88 height 21
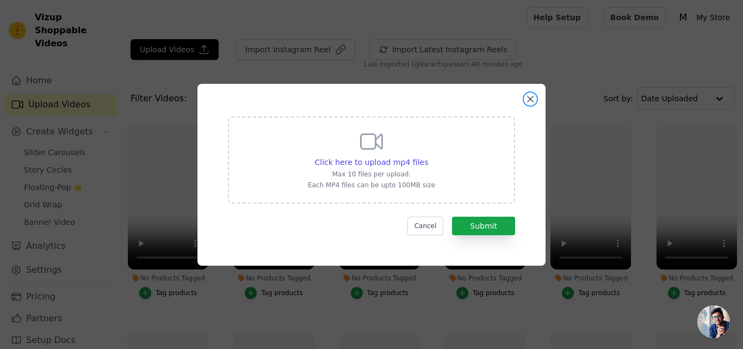
click at [528, 101] on button "Close modal" at bounding box center [530, 99] width 13 height 13
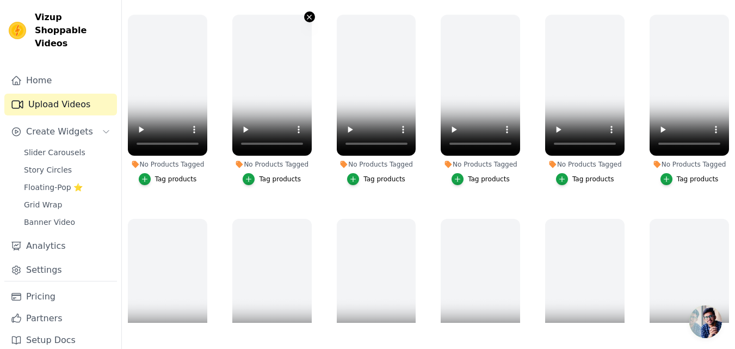
click at [309, 17] on icon "button" at bounding box center [309, 17] width 8 height 8
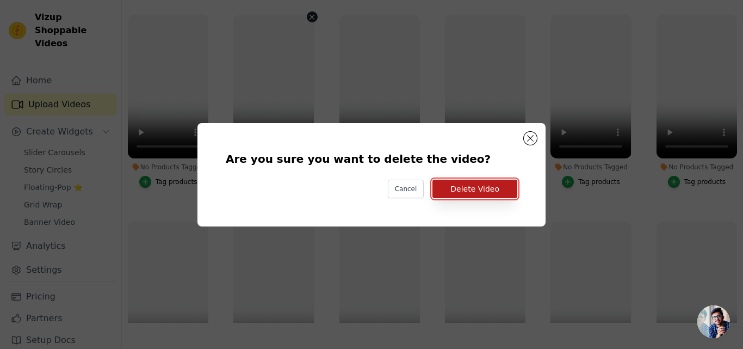
click at [475, 189] on button "Delete Video" at bounding box center [475, 189] width 85 height 19
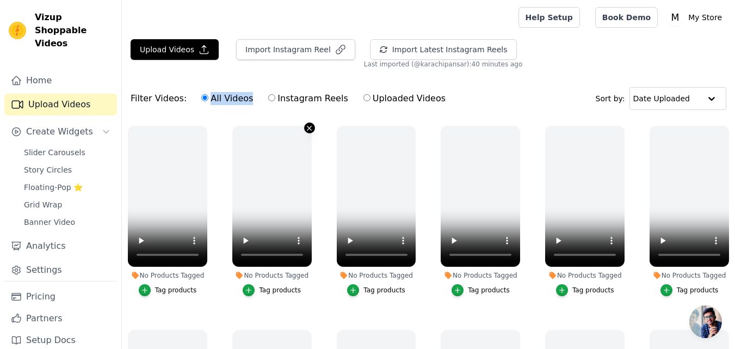
click at [307, 124] on icon "button" at bounding box center [309, 128] width 8 height 8
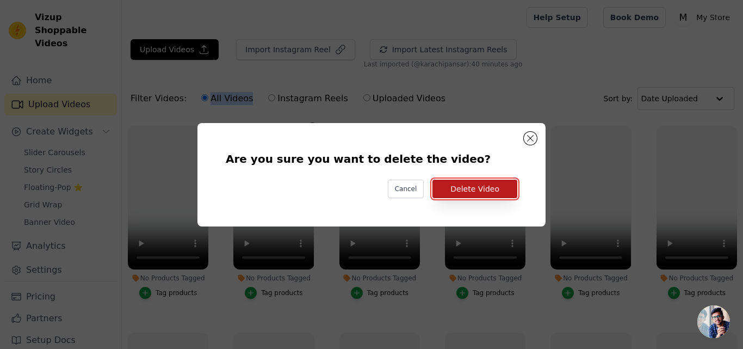
click at [480, 191] on button "Delete Video" at bounding box center [475, 189] width 85 height 19
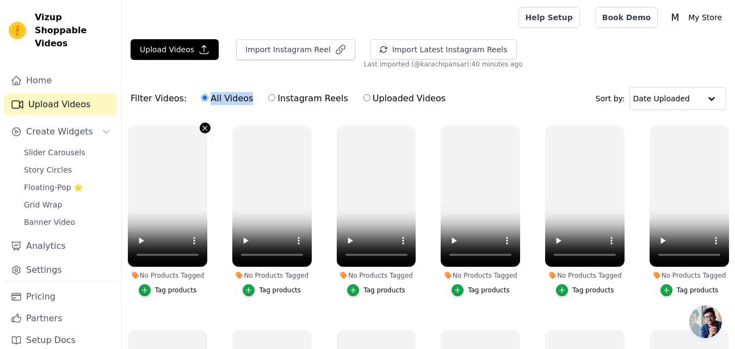
click at [201, 128] on icon "button" at bounding box center [205, 128] width 8 height 8
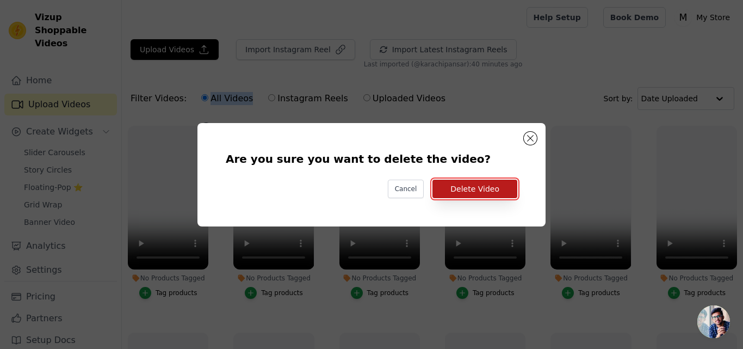
click at [457, 182] on button "Delete Video" at bounding box center [475, 189] width 85 height 19
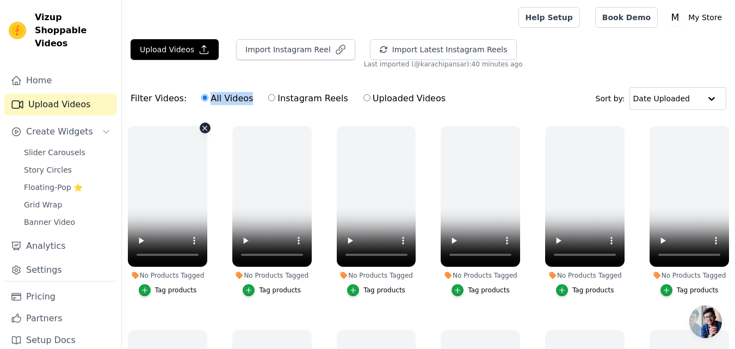
click at [205, 132] on button "No Products Tagged Tag products" at bounding box center [205, 127] width 11 height 11
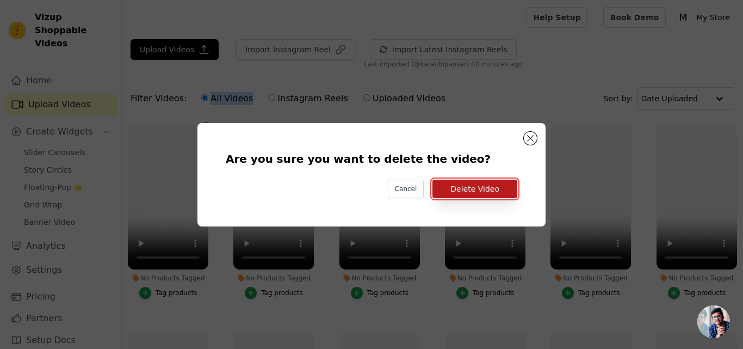
click at [487, 196] on button "Delete Video" at bounding box center [475, 189] width 85 height 19
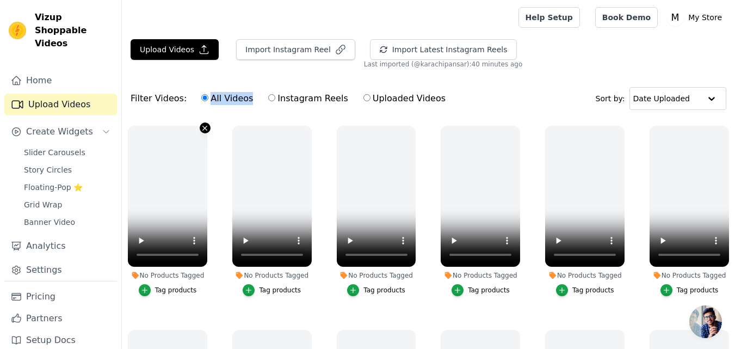
click at [205, 130] on icon "button" at bounding box center [205, 128] width 8 height 8
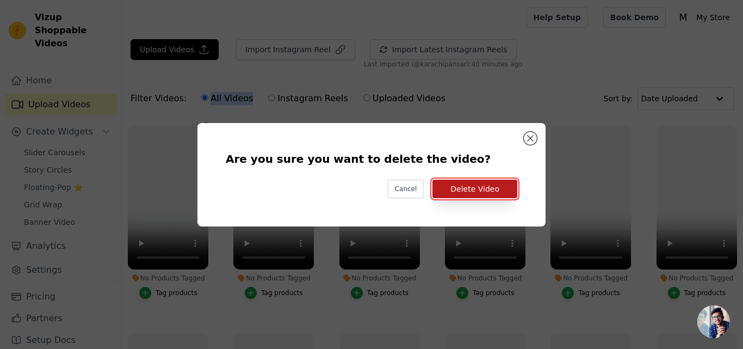
click at [470, 187] on button "Delete Video" at bounding box center [475, 189] width 85 height 19
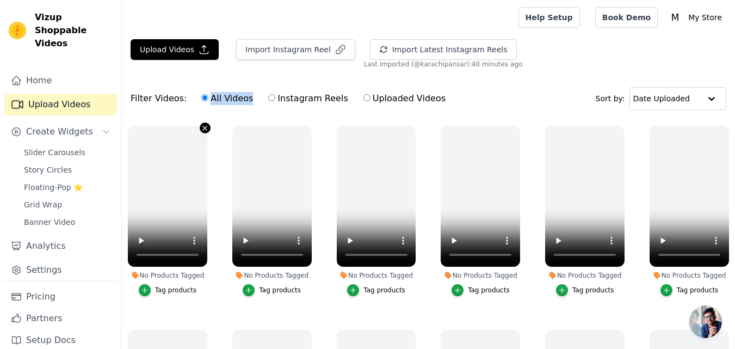
click at [201, 128] on icon "button" at bounding box center [205, 128] width 8 height 8
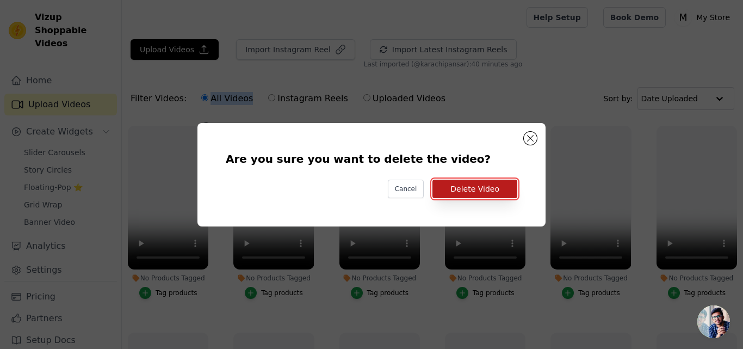
click at [471, 193] on button "Delete Video" at bounding box center [475, 189] width 85 height 19
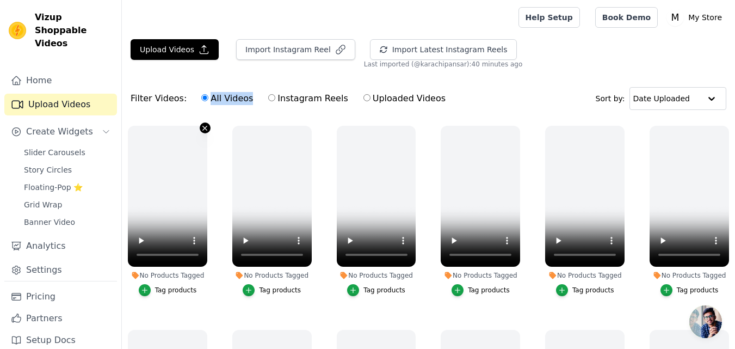
click at [206, 127] on icon "button" at bounding box center [205, 128] width 4 height 4
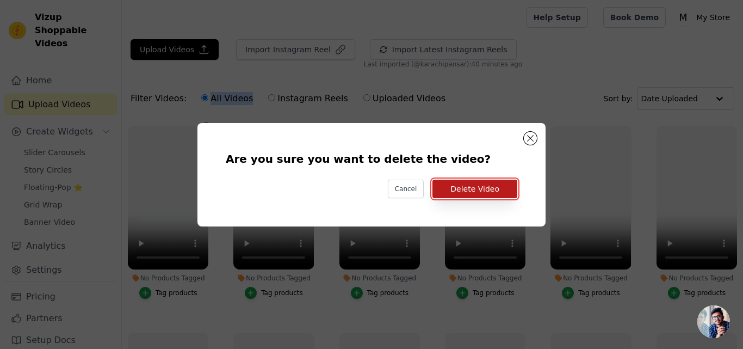
click at [470, 195] on button "Delete Video" at bounding box center [475, 189] width 85 height 19
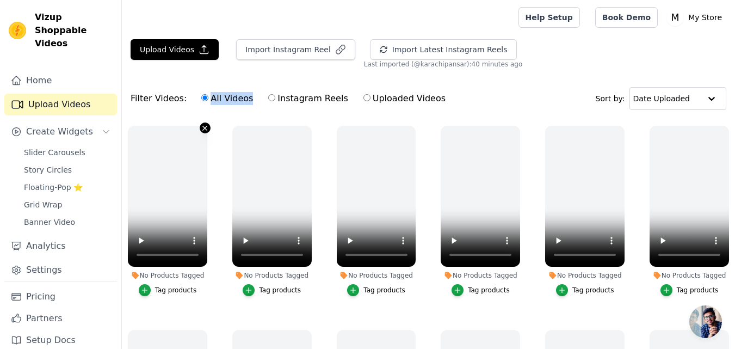
click at [204, 130] on icon "button" at bounding box center [205, 128] width 8 height 8
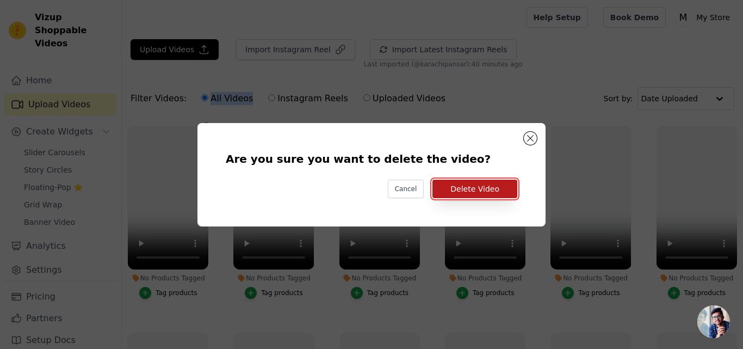
click at [475, 189] on button "Delete Video" at bounding box center [475, 189] width 85 height 19
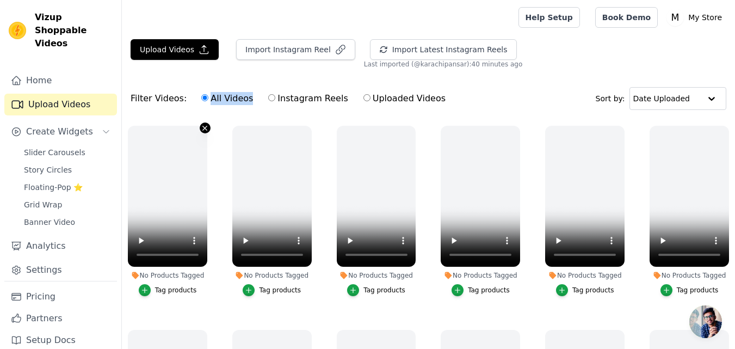
click at [205, 131] on icon "button" at bounding box center [205, 128] width 8 height 8
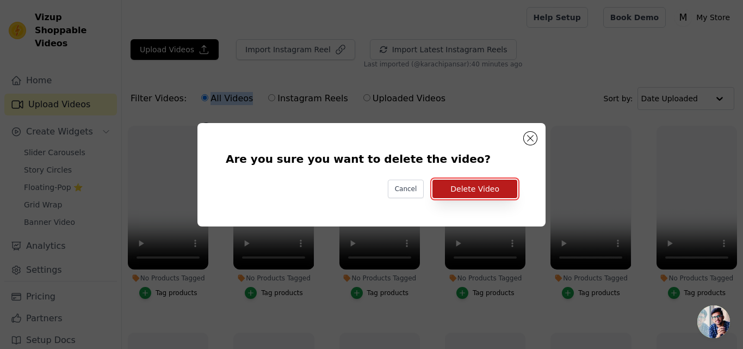
click at [463, 193] on button "Delete Video" at bounding box center [475, 189] width 85 height 19
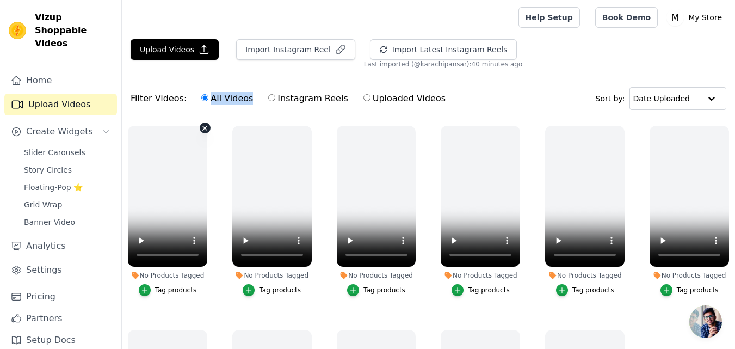
click at [202, 128] on icon "button" at bounding box center [205, 128] width 8 height 8
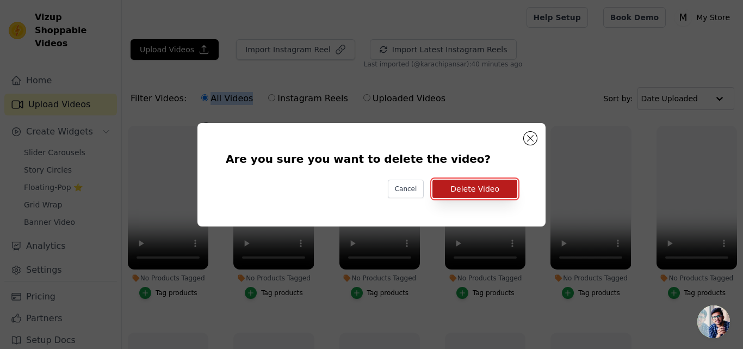
click at [491, 196] on button "Delete Video" at bounding box center [475, 189] width 85 height 19
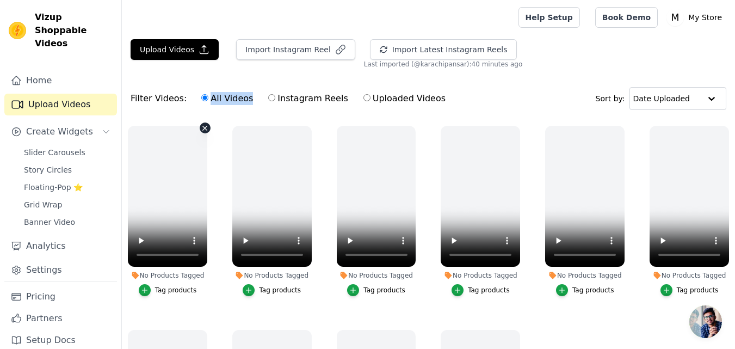
click at [204, 130] on icon "button" at bounding box center [205, 128] width 8 height 8
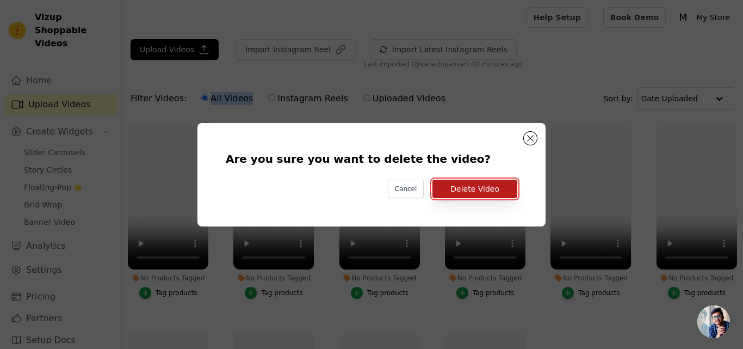
click at [499, 184] on button "Delete Video" at bounding box center [475, 189] width 85 height 19
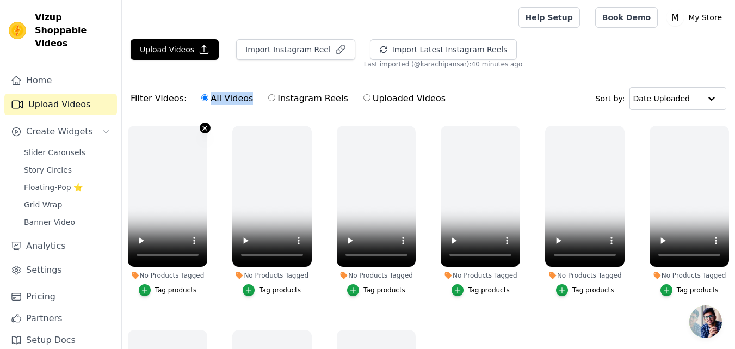
click at [204, 129] on icon "button" at bounding box center [205, 128] width 4 height 4
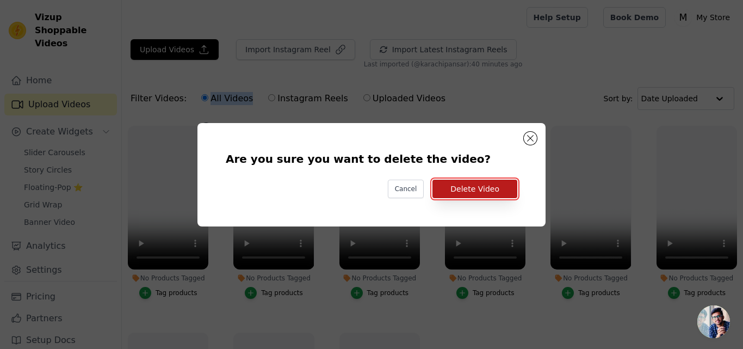
click at [488, 184] on button "Delete Video" at bounding box center [475, 189] width 85 height 19
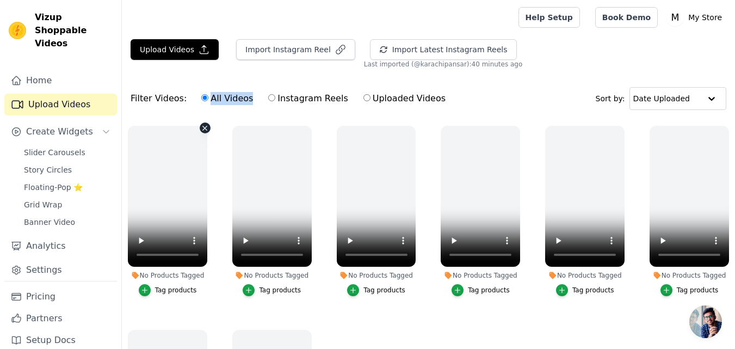
click at [206, 126] on icon "button" at bounding box center [205, 128] width 4 height 4
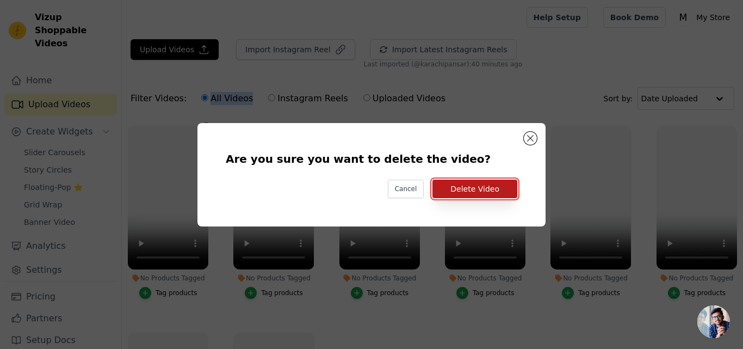
click at [506, 195] on button "Delete Video" at bounding box center [475, 189] width 85 height 19
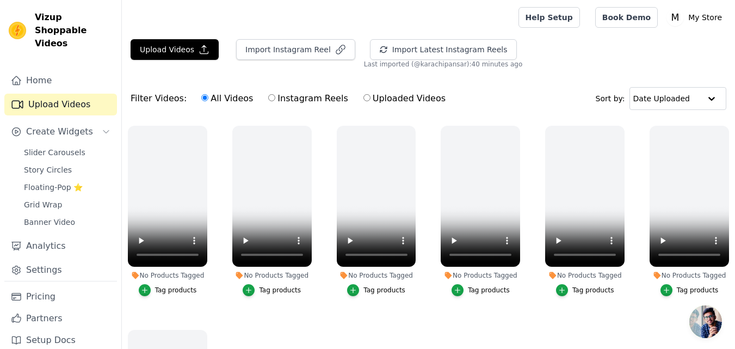
click at [290, 99] on label "Instagram Reels" at bounding box center [308, 98] width 81 height 14
click at [275, 99] on input "Instagram Reels" at bounding box center [271, 97] width 7 height 7
radio input "true"
click at [377, 99] on label "Uploaded Videos" at bounding box center [404, 98] width 83 height 14
click at [371, 99] on input "Uploaded Videos" at bounding box center [367, 97] width 7 height 7
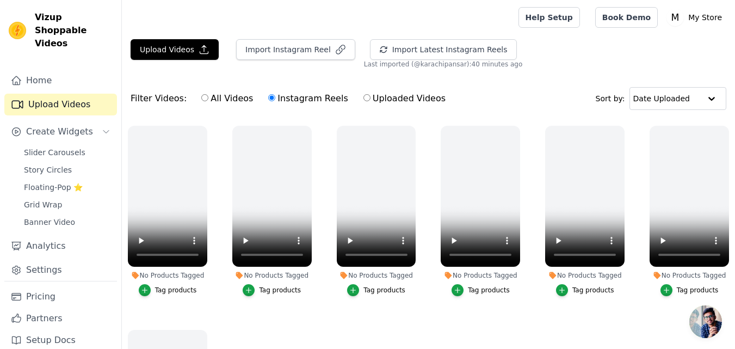
radio input "true"
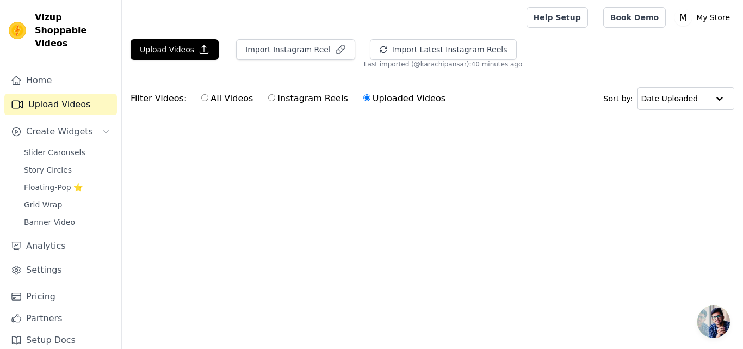
click at [213, 100] on label "All Videos" at bounding box center [227, 98] width 53 height 14
click at [208, 100] on input "All Videos" at bounding box center [204, 97] width 7 height 7
radio input "true"
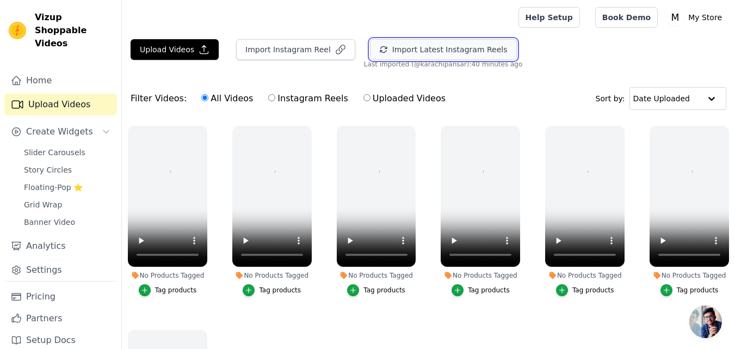
click at [427, 52] on button "Import Latest Instagram Reels" at bounding box center [443, 49] width 147 height 21
click at [411, 54] on button "Import Latest Instagram Reels" at bounding box center [443, 49] width 147 height 21
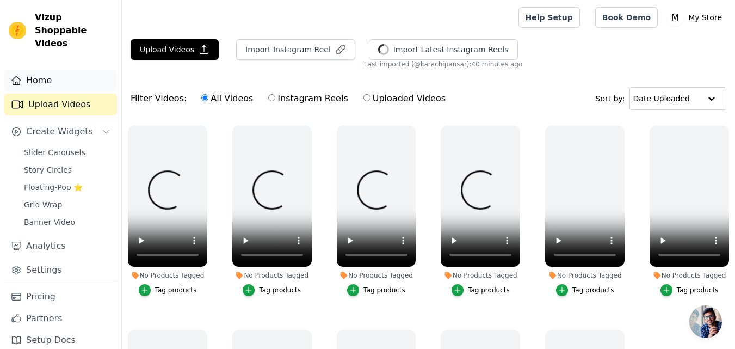
click at [40, 70] on link "Home" at bounding box center [60, 81] width 113 height 22
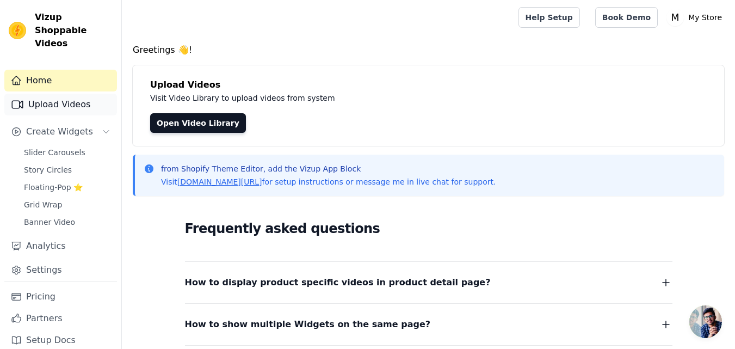
click at [66, 100] on link "Upload Videos" at bounding box center [60, 105] width 113 height 22
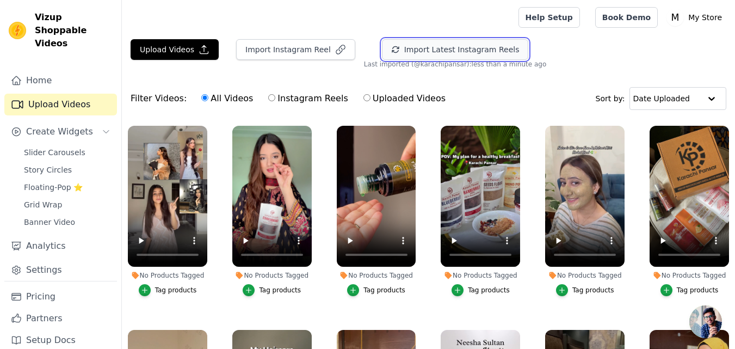
click at [459, 51] on button "Import Latest Instagram Reels" at bounding box center [455, 49] width 147 height 21
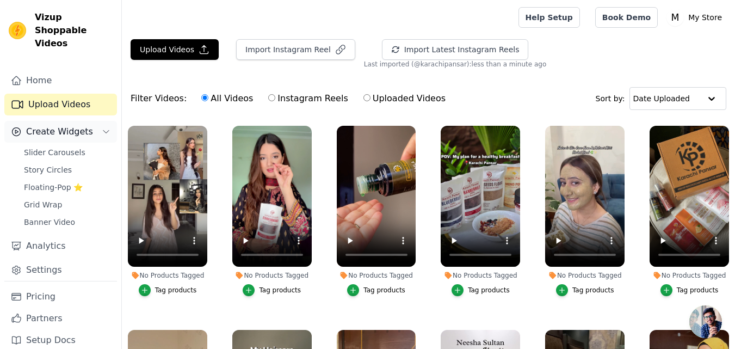
click at [71, 125] on span "Create Widgets" at bounding box center [59, 131] width 67 height 13
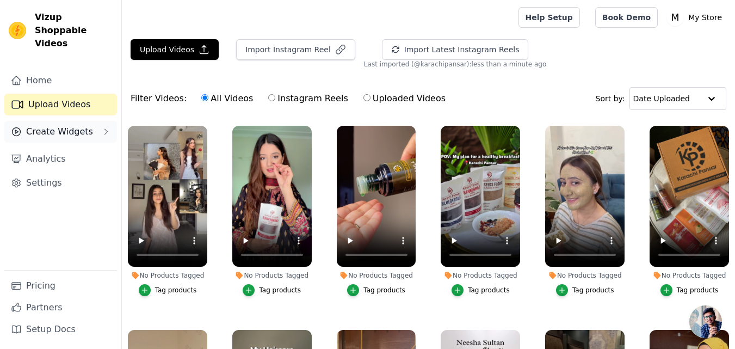
click at [67, 125] on span "Create Widgets" at bounding box center [59, 131] width 67 height 13
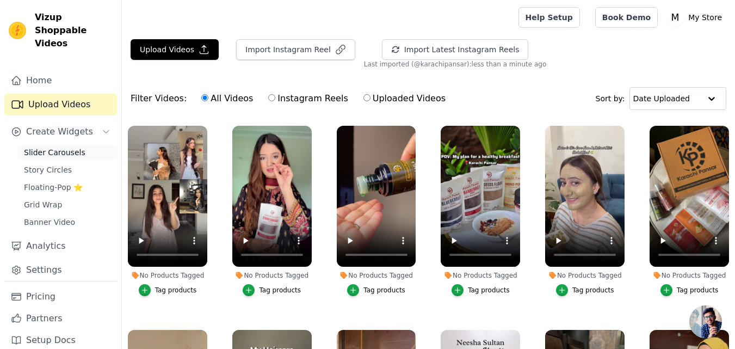
click at [57, 147] on span "Slider Carousels" at bounding box center [54, 152] width 61 height 11
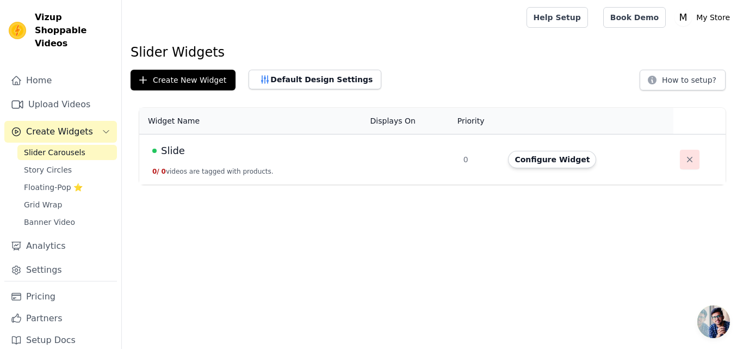
click at [685, 161] on icon "button" at bounding box center [690, 159] width 11 height 11
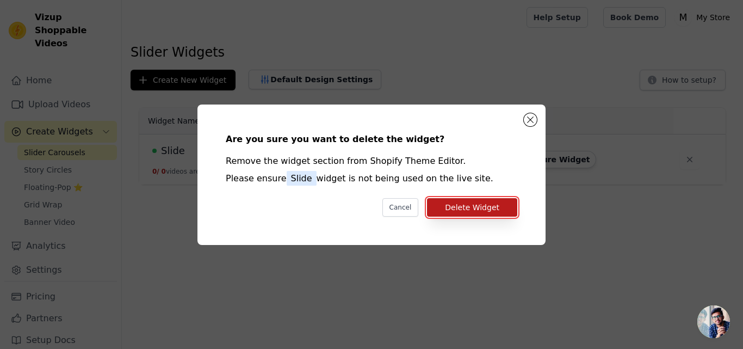
click at [488, 213] on button "Delete Widget" at bounding box center [472, 207] width 90 height 19
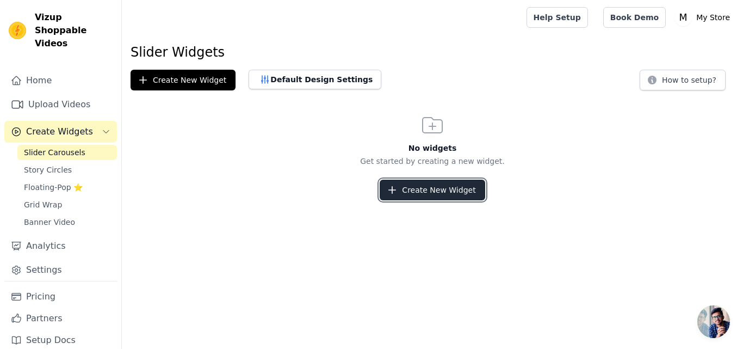
click at [411, 190] on button "Create New Widget" at bounding box center [432, 190] width 105 height 21
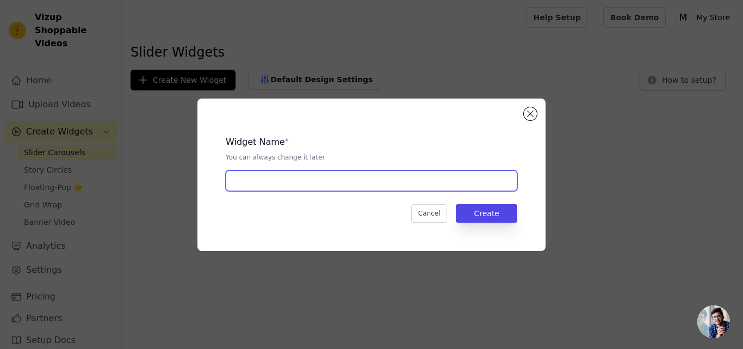
click at [334, 183] on input "text" at bounding box center [372, 180] width 292 height 21
type input "Slide"
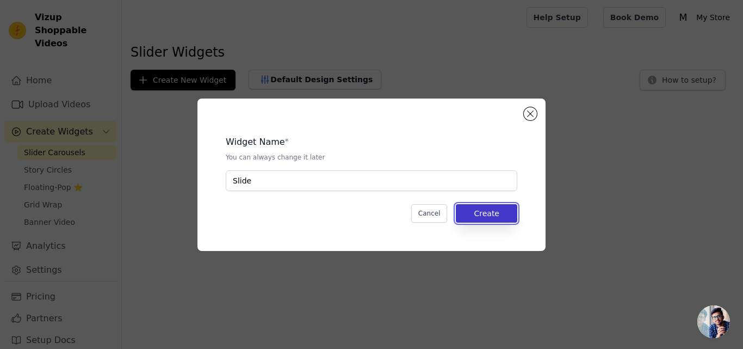
click at [500, 216] on button "Create" at bounding box center [486, 213] width 61 height 19
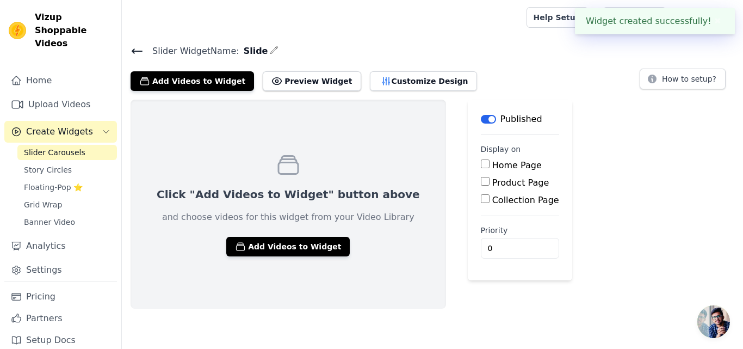
click at [481, 164] on input "Home Page" at bounding box center [485, 163] width 9 height 9
checkbox input "true"
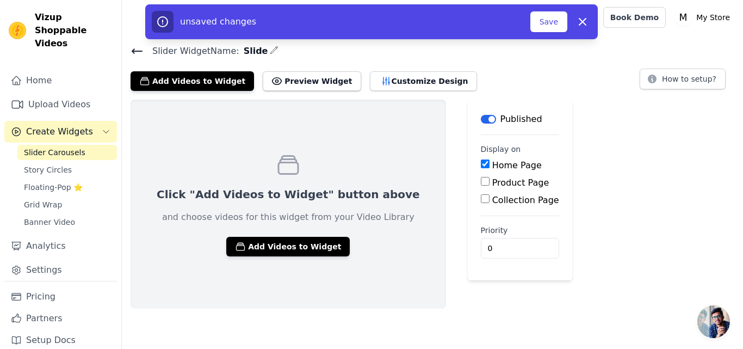
click at [481, 181] on input "Product Page" at bounding box center [485, 181] width 9 height 9
checkbox input "true"
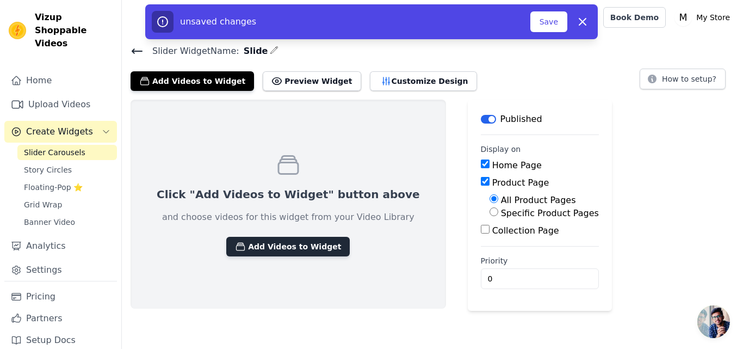
click at [279, 247] on button "Add Videos to Widget" at bounding box center [288, 247] width 124 height 20
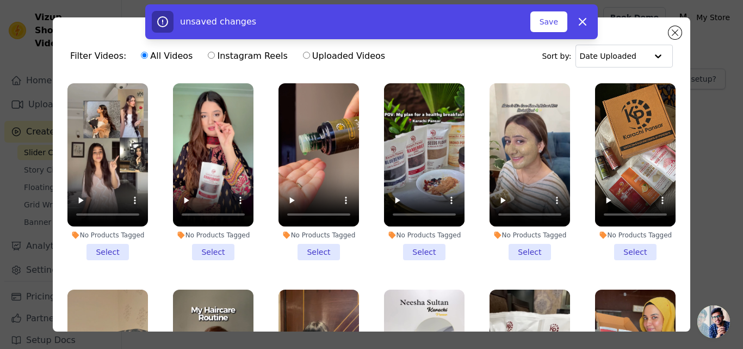
click at [106, 244] on li "No Products Tagged Select" at bounding box center [107, 171] width 81 height 177
click at [0, 0] on input "No Products Tagged Select" at bounding box center [0, 0] width 0 height 0
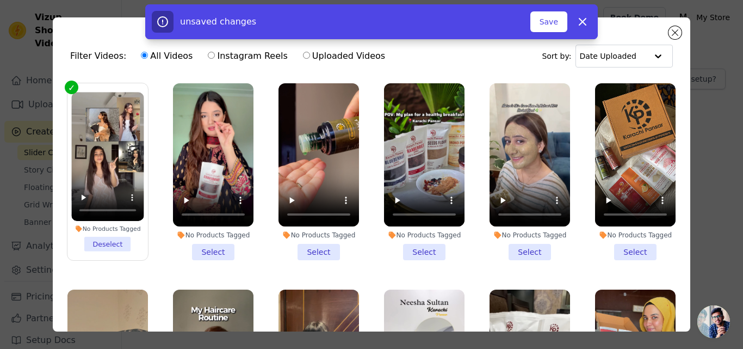
click at [205, 251] on li "No Products Tagged Select" at bounding box center [213, 171] width 81 height 177
click at [0, 0] on input "No Products Tagged Select" at bounding box center [0, 0] width 0 height 0
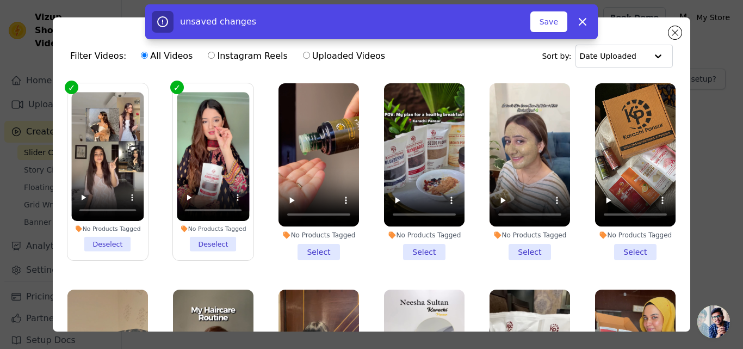
click at [314, 245] on li "No Products Tagged Select" at bounding box center [319, 171] width 81 height 177
click at [0, 0] on input "No Products Tagged Select" at bounding box center [0, 0] width 0 height 0
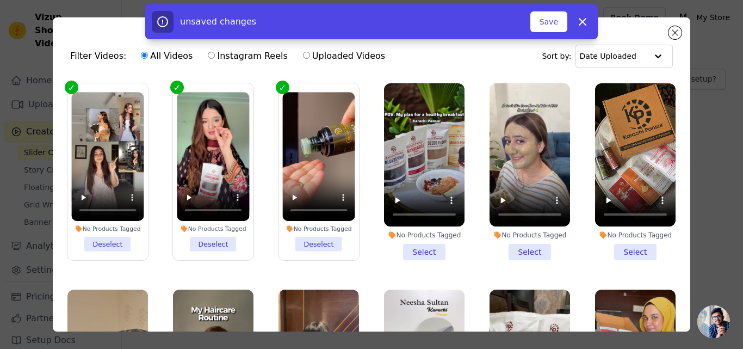
click at [422, 249] on li "No Products Tagged Select" at bounding box center [424, 171] width 81 height 177
click at [0, 0] on input "No Products Tagged Select" at bounding box center [0, 0] width 0 height 0
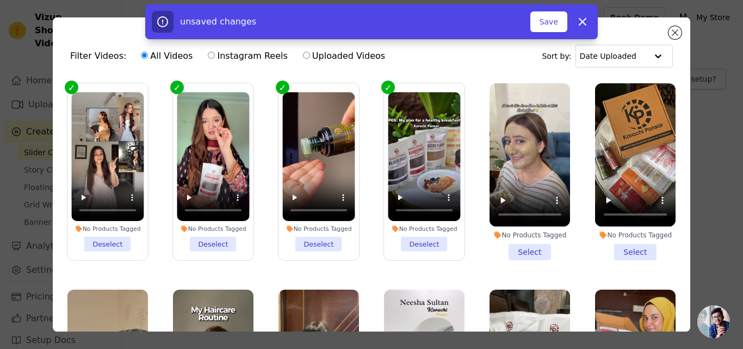
click at [527, 248] on li "No Products Tagged Select" at bounding box center [530, 171] width 81 height 177
click at [0, 0] on input "No Products Tagged Select" at bounding box center [0, 0] width 0 height 0
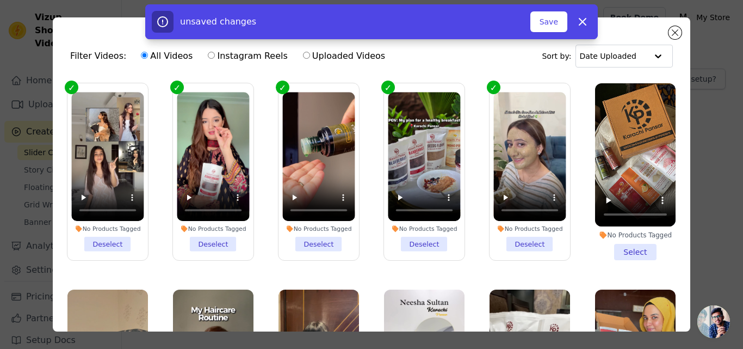
click at [631, 242] on li "No Products Tagged Select" at bounding box center [635, 171] width 81 height 177
click at [0, 0] on input "No Products Tagged Select" at bounding box center [0, 0] width 0 height 0
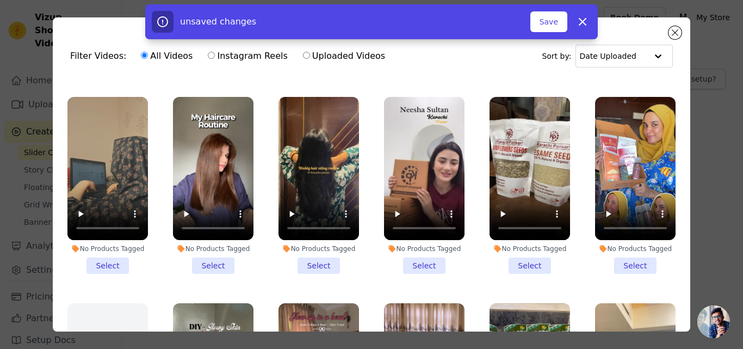
scroll to position [218, 0]
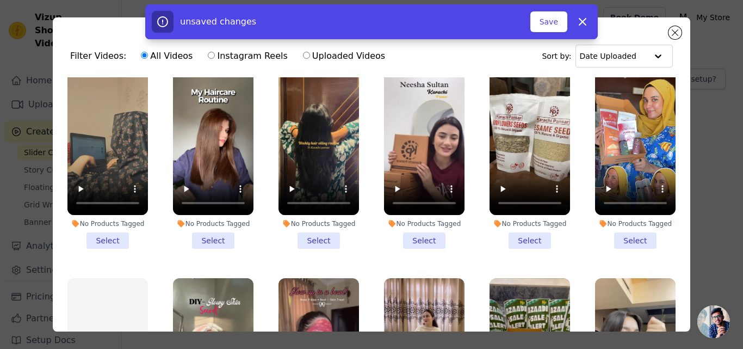
click at [631, 235] on li "No Products Tagged Select" at bounding box center [635, 160] width 81 height 177
click at [0, 0] on input "No Products Tagged Select" at bounding box center [0, 0] width 0 height 0
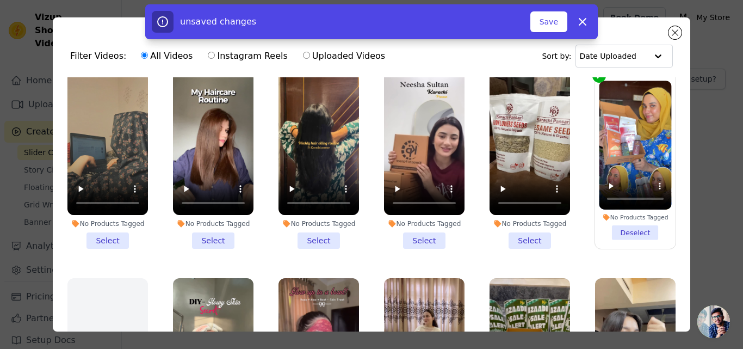
click at [514, 236] on li "No Products Tagged Select" at bounding box center [530, 160] width 81 height 177
click at [0, 0] on input "No Products Tagged Select" at bounding box center [0, 0] width 0 height 0
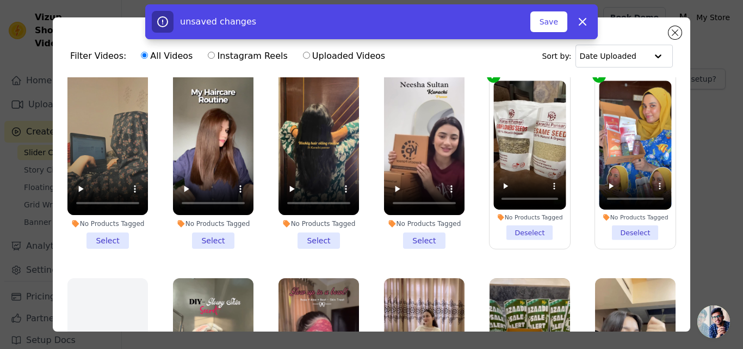
click at [415, 233] on li "No Products Tagged Select" at bounding box center [424, 160] width 81 height 177
click at [0, 0] on input "No Products Tagged Select" at bounding box center [0, 0] width 0 height 0
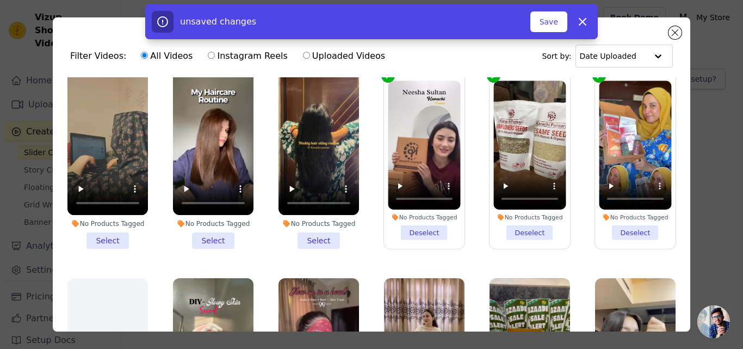
click at [305, 232] on li "No Products Tagged Select" at bounding box center [319, 160] width 81 height 177
click at [0, 0] on input "No Products Tagged Select" at bounding box center [0, 0] width 0 height 0
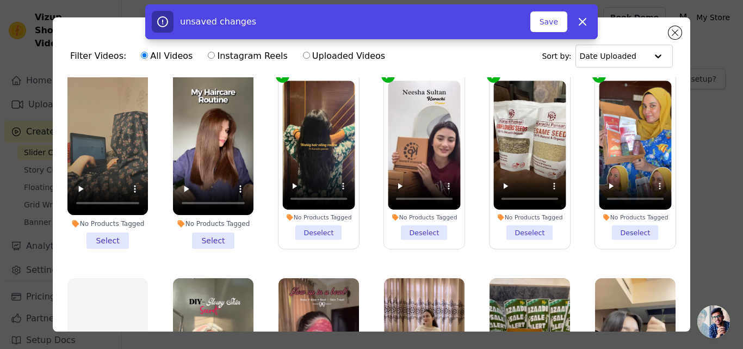
click at [210, 231] on li "No Products Tagged Select" at bounding box center [213, 160] width 81 height 177
click at [0, 0] on input "No Products Tagged Select" at bounding box center [0, 0] width 0 height 0
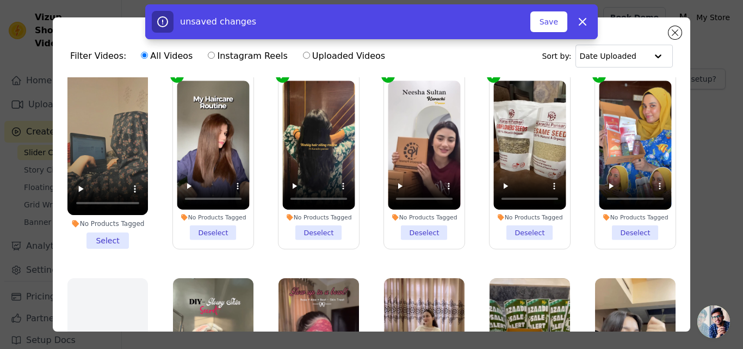
click at [110, 233] on li "No Products Tagged Select" at bounding box center [107, 160] width 81 height 177
click at [0, 0] on input "No Products Tagged Select" at bounding box center [0, 0] width 0 height 0
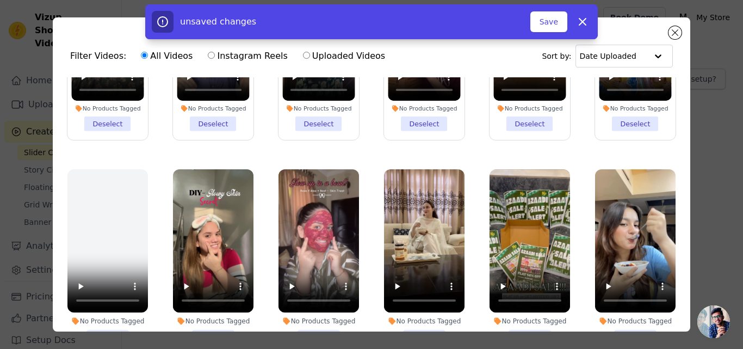
scroll to position [435, 0]
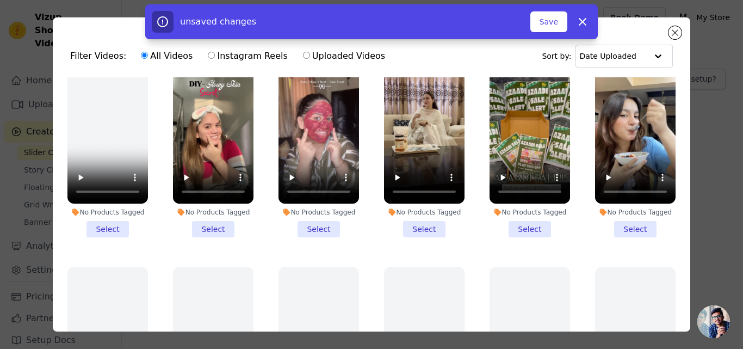
click at [212, 217] on li "No Products Tagged Select" at bounding box center [213, 148] width 81 height 177
click at [0, 0] on input "No Products Tagged Select" at bounding box center [0, 0] width 0 height 0
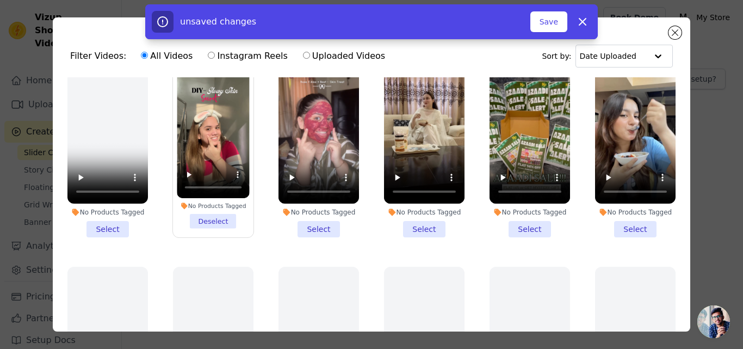
click at [321, 217] on li "No Products Tagged Select" at bounding box center [319, 148] width 81 height 177
click at [0, 0] on input "No Products Tagged Select" at bounding box center [0, 0] width 0 height 0
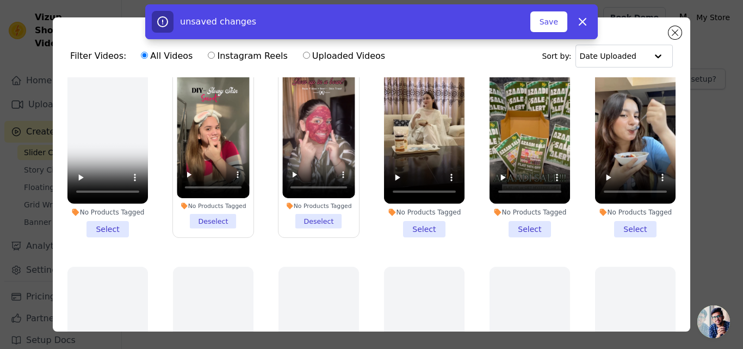
click at [426, 222] on li "No Products Tagged Select" at bounding box center [424, 148] width 81 height 177
click at [0, 0] on input "No Products Tagged Select" at bounding box center [0, 0] width 0 height 0
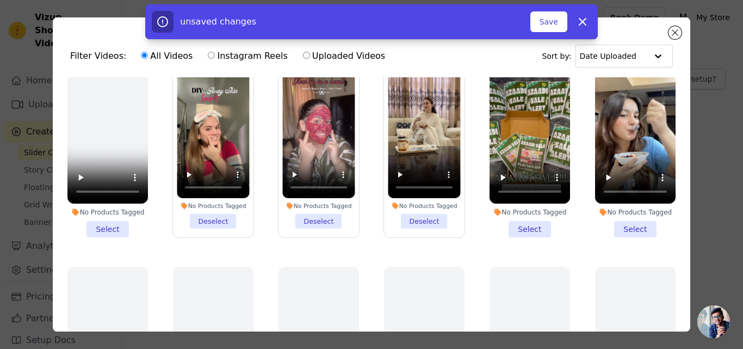
click at [530, 220] on li "No Products Tagged Select" at bounding box center [530, 148] width 81 height 177
click at [0, 0] on input "No Products Tagged Select" at bounding box center [0, 0] width 0 height 0
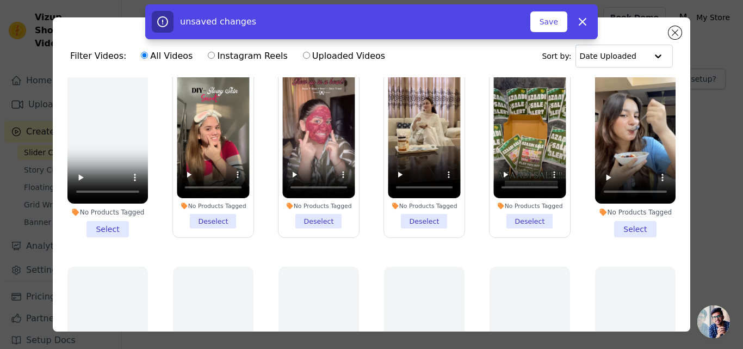
click at [628, 217] on li "No Products Tagged Select" at bounding box center [635, 148] width 81 height 177
click at [0, 0] on input "No Products Tagged Select" at bounding box center [0, 0] width 0 height 0
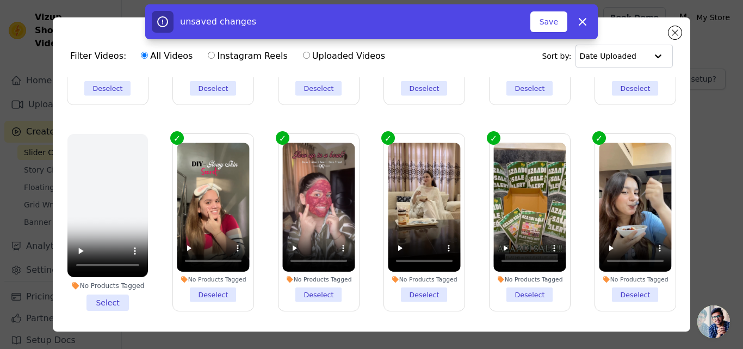
scroll to position [163, 0]
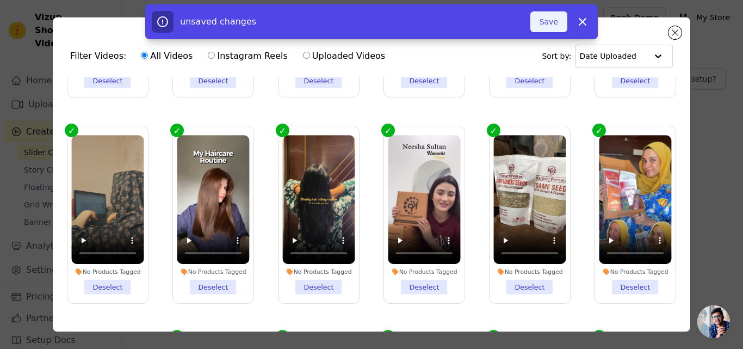
click at [557, 19] on button "Save" at bounding box center [549, 21] width 37 height 21
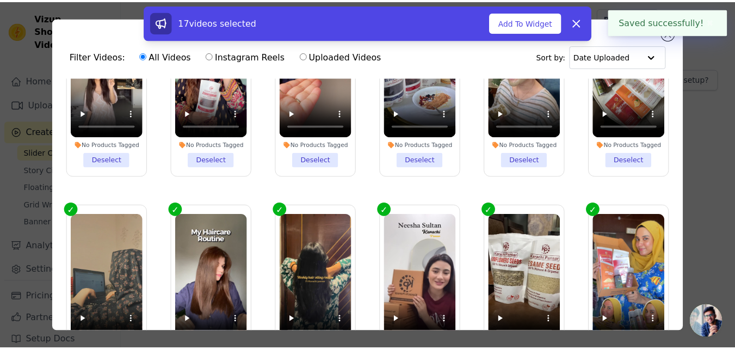
scroll to position [0, 0]
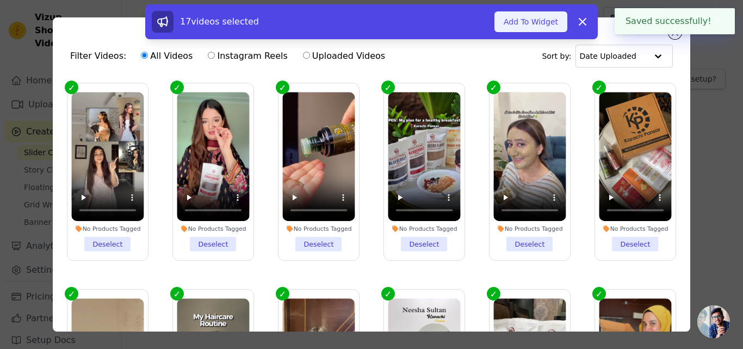
click at [530, 20] on button "Add To Widget" at bounding box center [531, 21] width 73 height 21
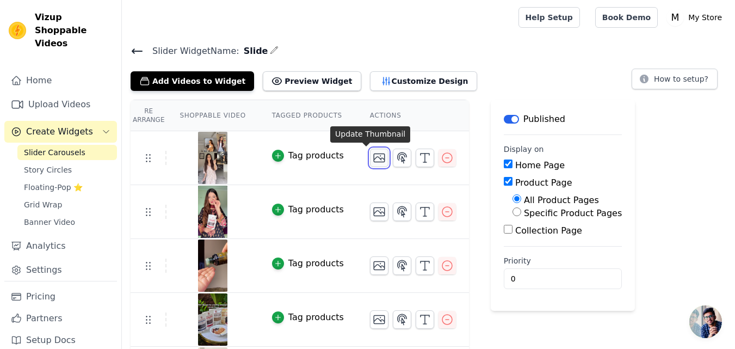
click at [373, 162] on icon "button" at bounding box center [379, 157] width 13 height 13
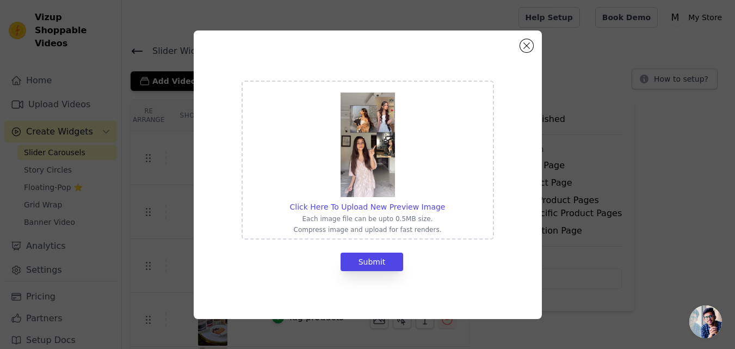
click at [364, 161] on img at bounding box center [368, 145] width 54 height 104
click at [445, 201] on input "Click Here To Upload New Preview Image Each image file can be upto 0.5MB size. …" at bounding box center [445, 201] width 1 height 1
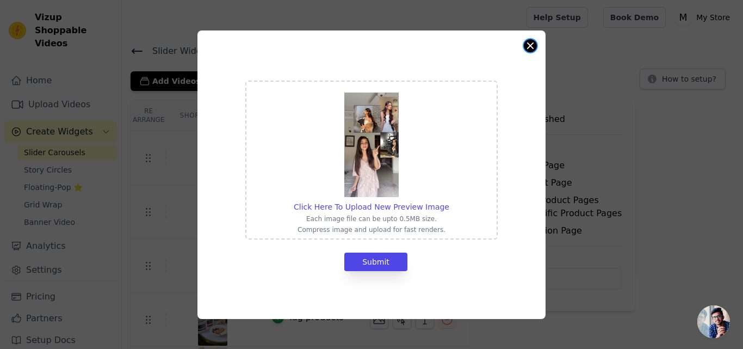
click at [532, 49] on button "Close modal" at bounding box center [530, 45] width 13 height 13
